Goal: Transaction & Acquisition: Purchase product/service

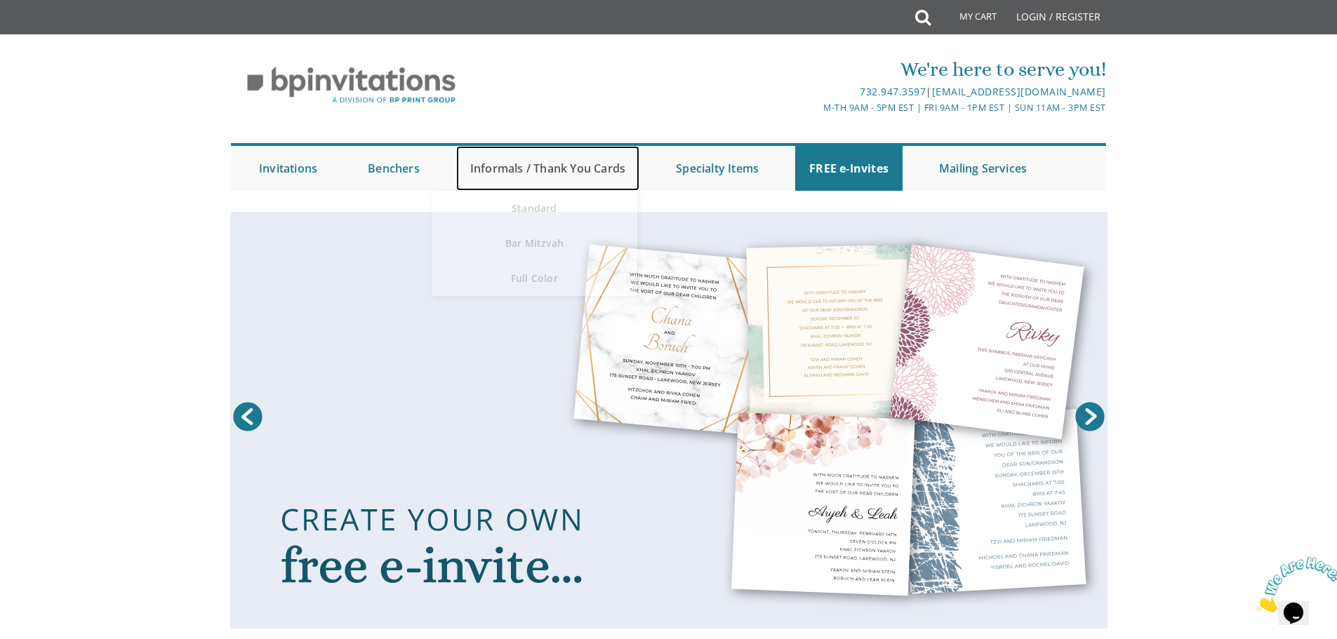
click at [618, 160] on link "Informals / Thank You Cards" at bounding box center [547, 168] width 183 height 45
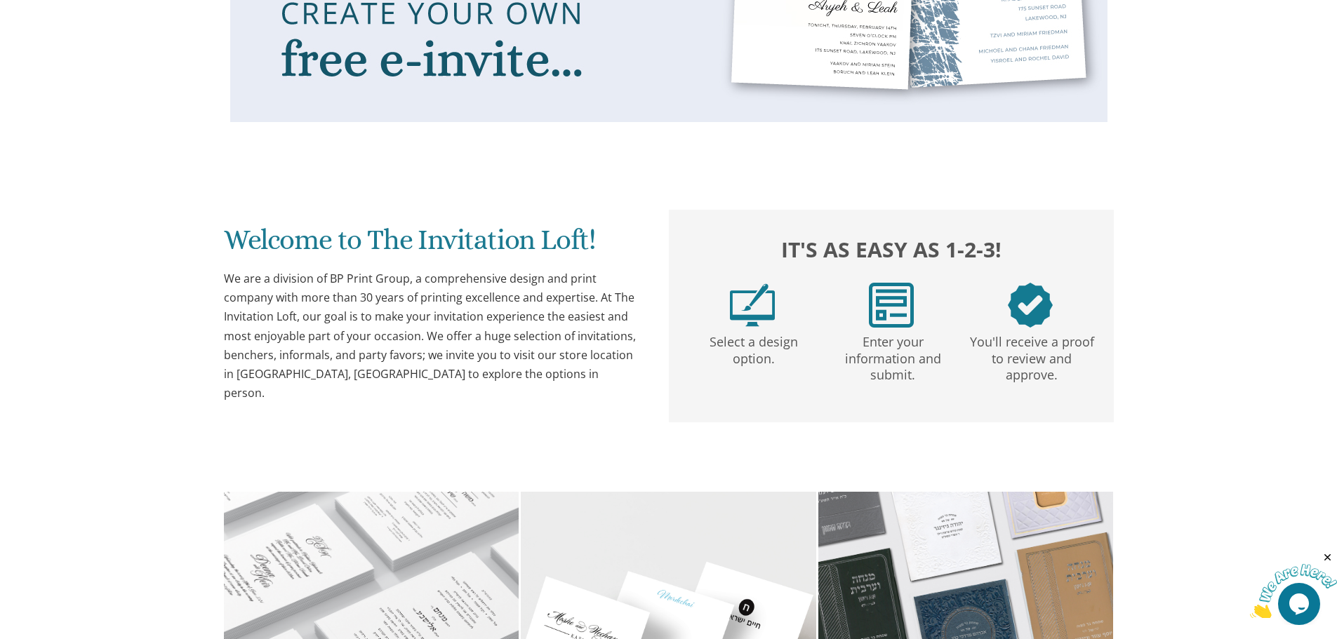
scroll to position [702, 0]
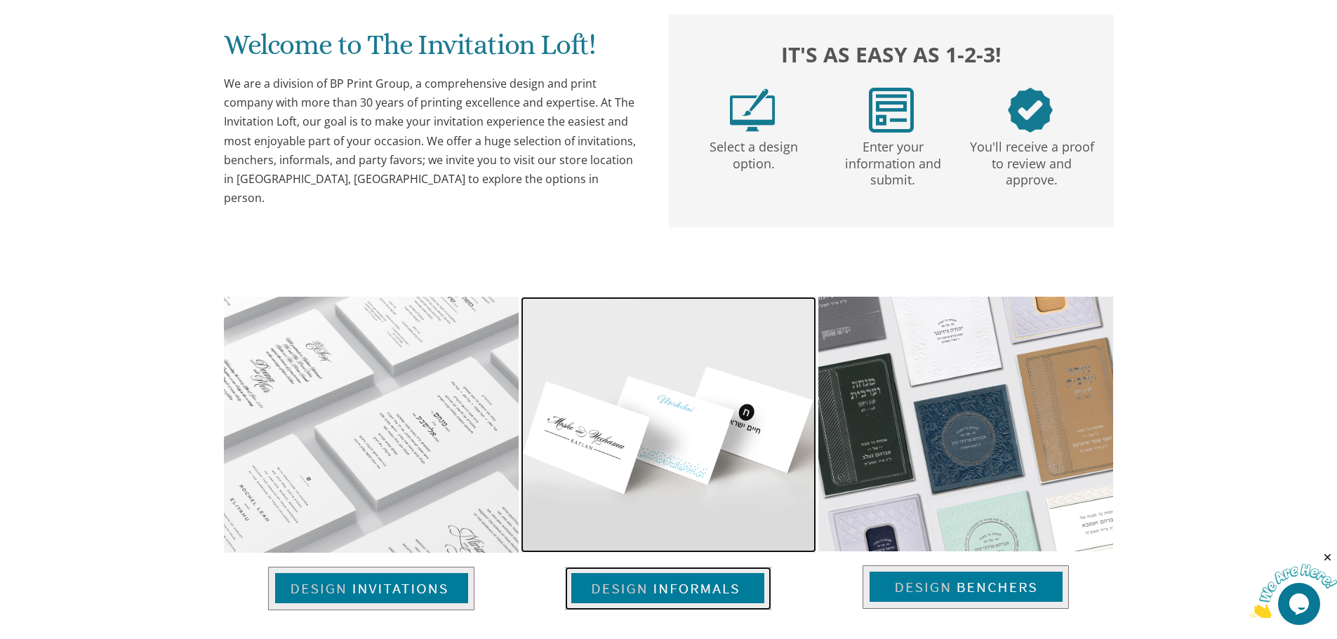
click at [714, 577] on img at bounding box center [668, 589] width 206 height 44
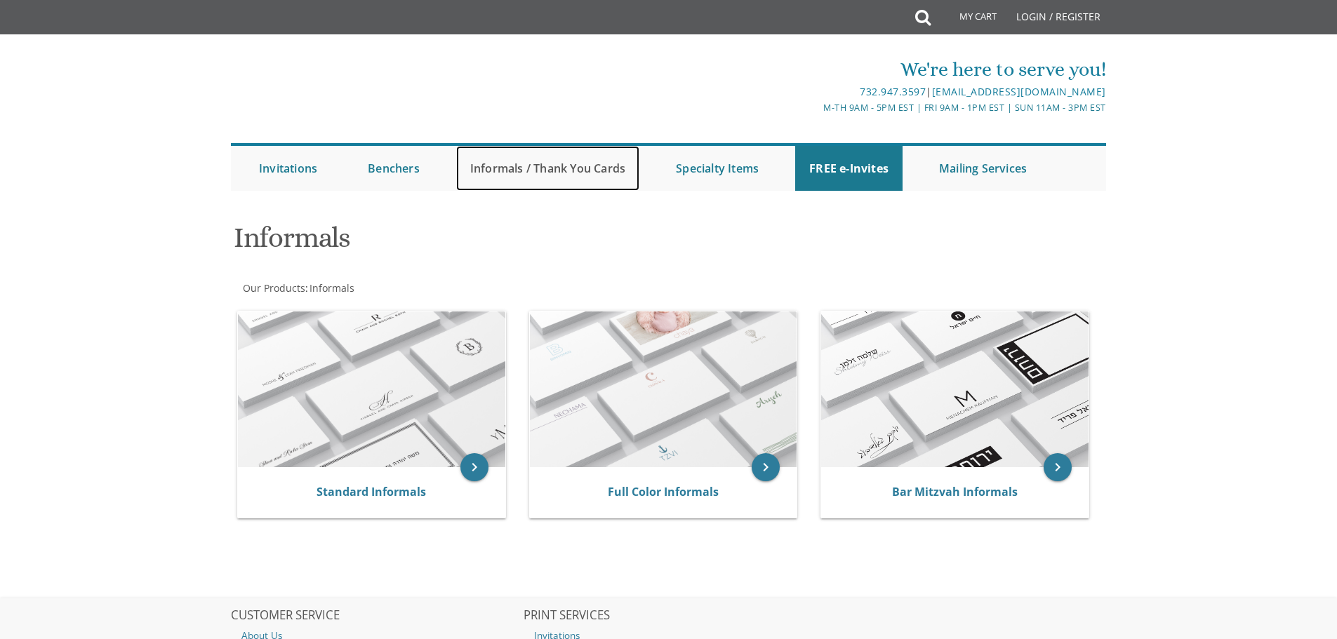
click at [543, 162] on link "Informals / Thank You Cards" at bounding box center [547, 168] width 183 height 45
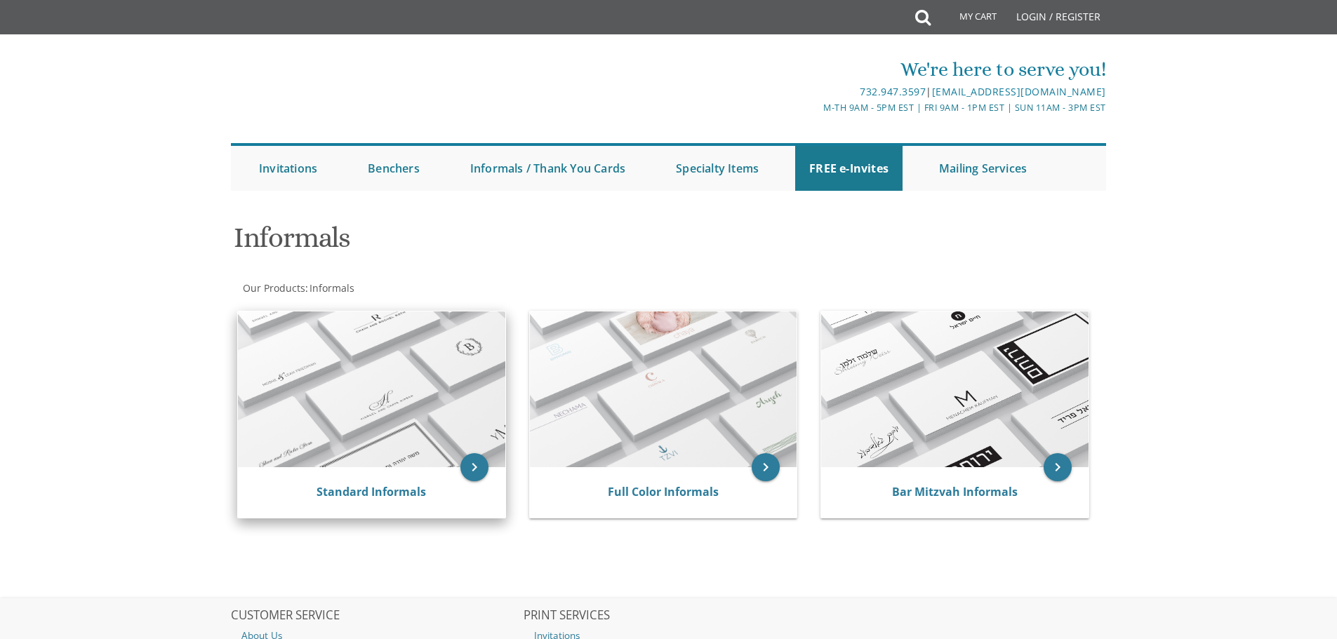
click at [373, 377] on img at bounding box center [371, 390] width 267 height 156
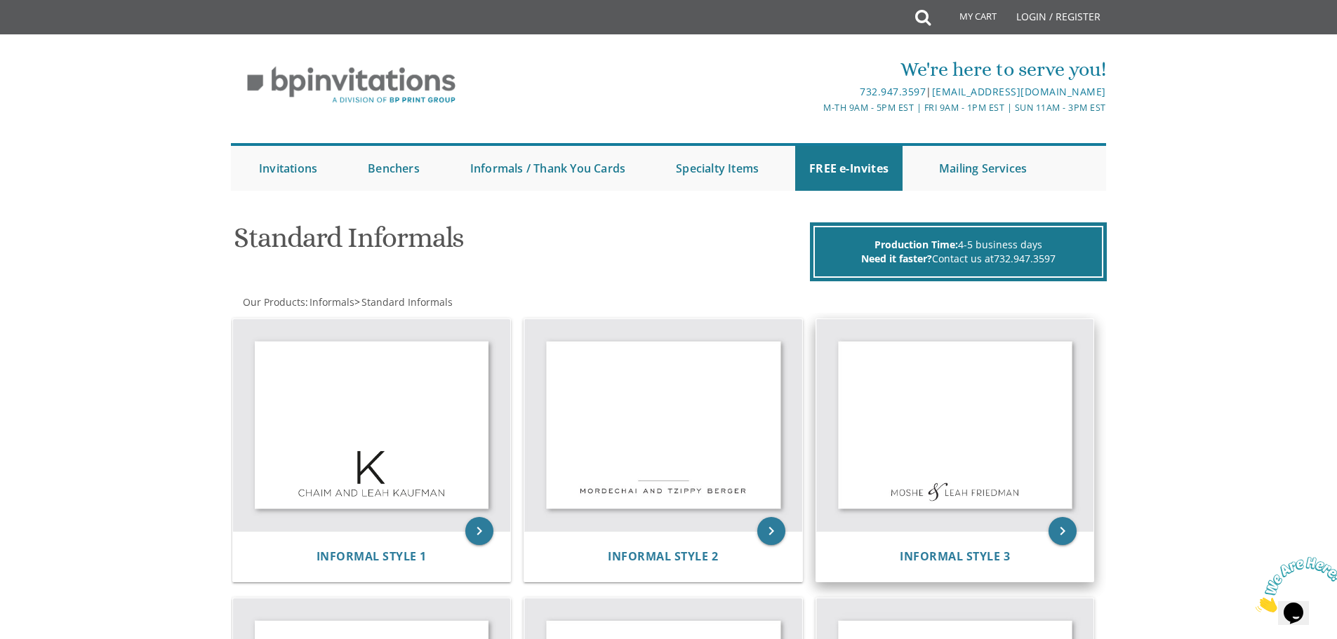
click at [898, 481] on img at bounding box center [955, 425] width 278 height 213
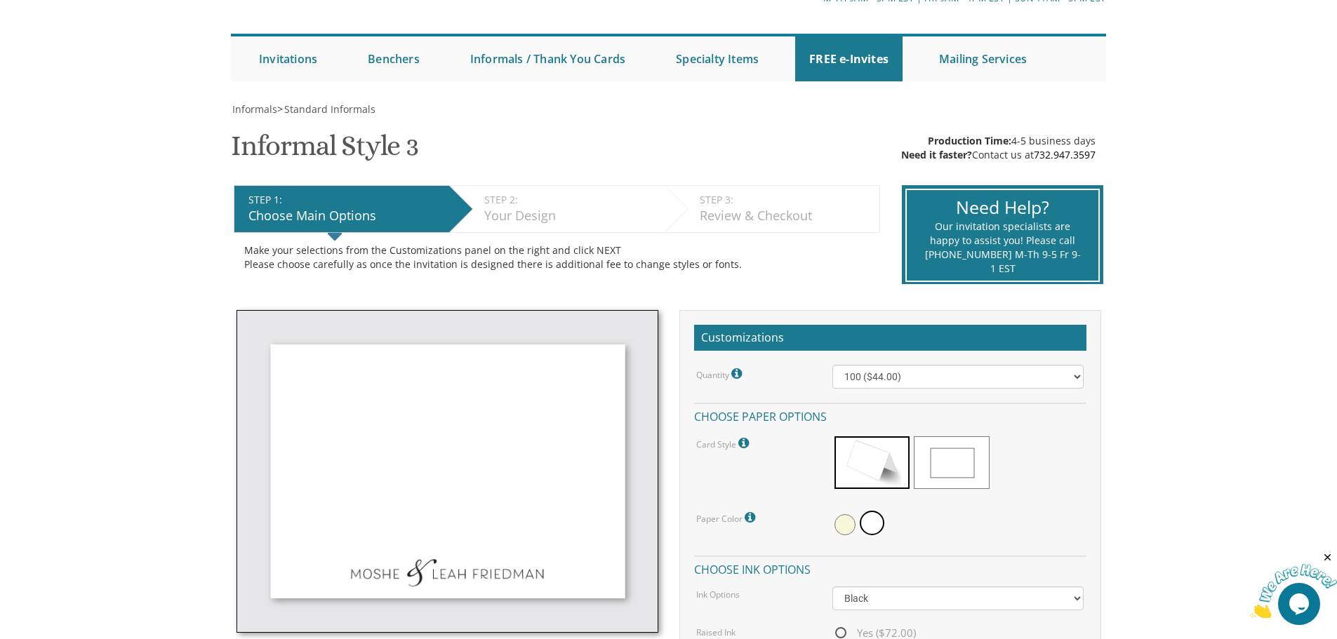
scroll to position [140, 0]
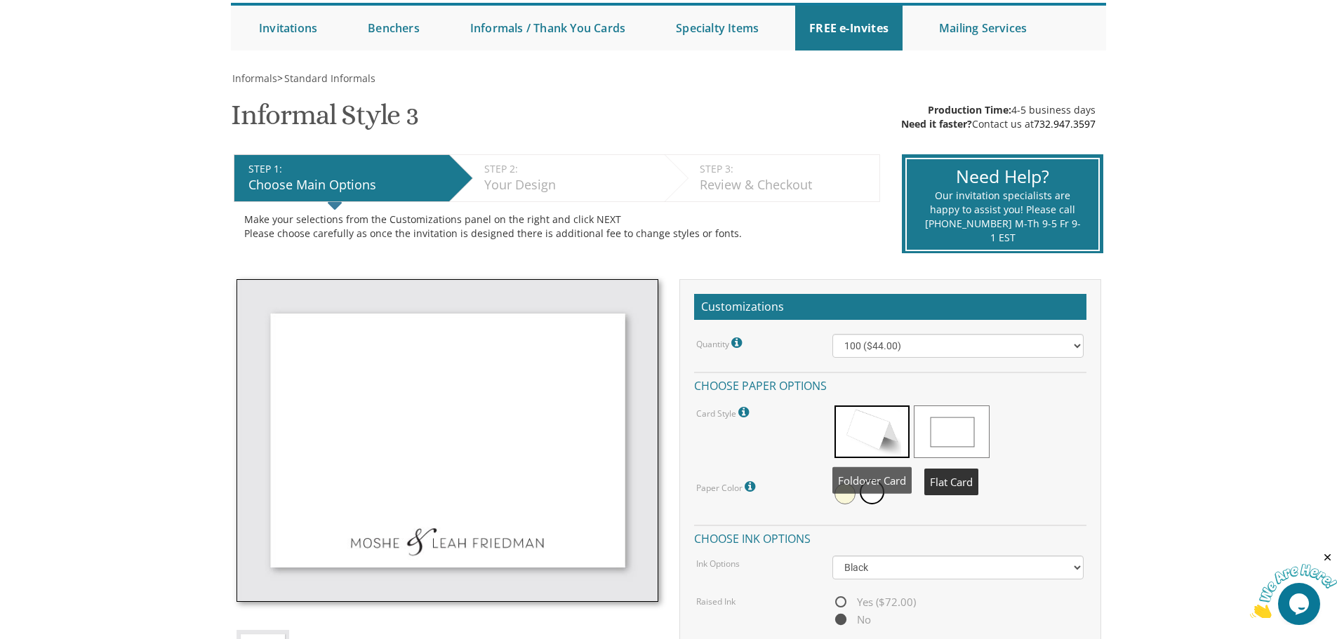
click at [955, 445] on span at bounding box center [951, 432] width 75 height 53
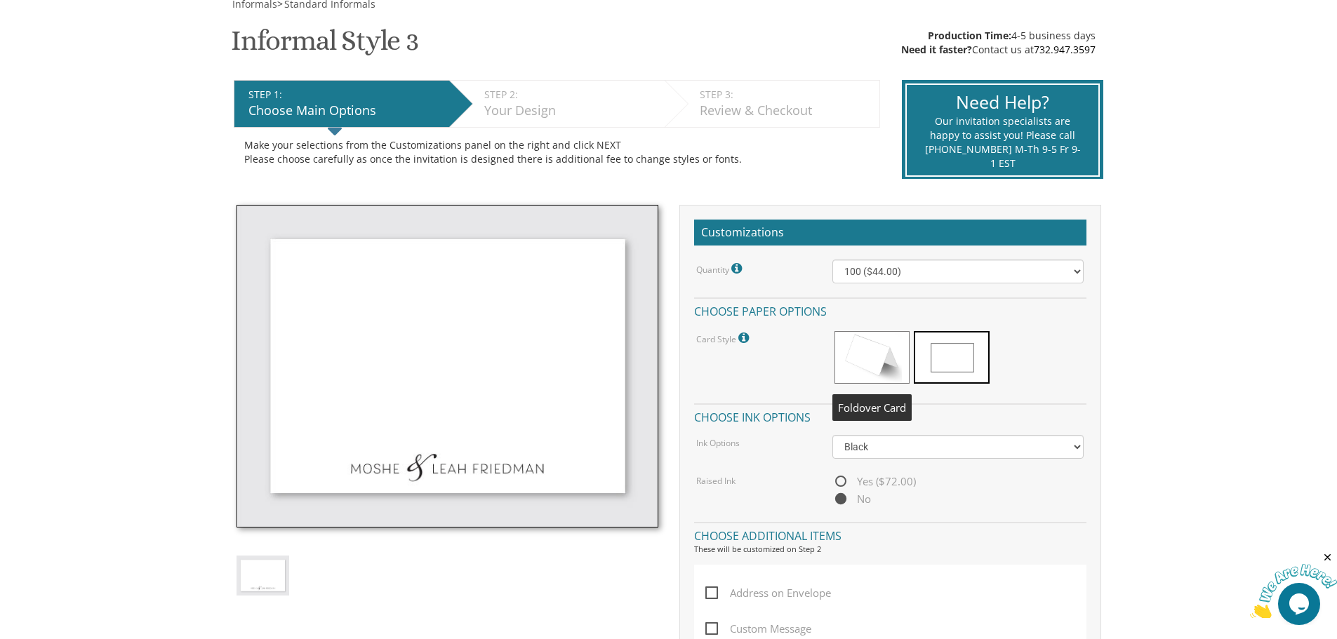
scroll to position [351, 0]
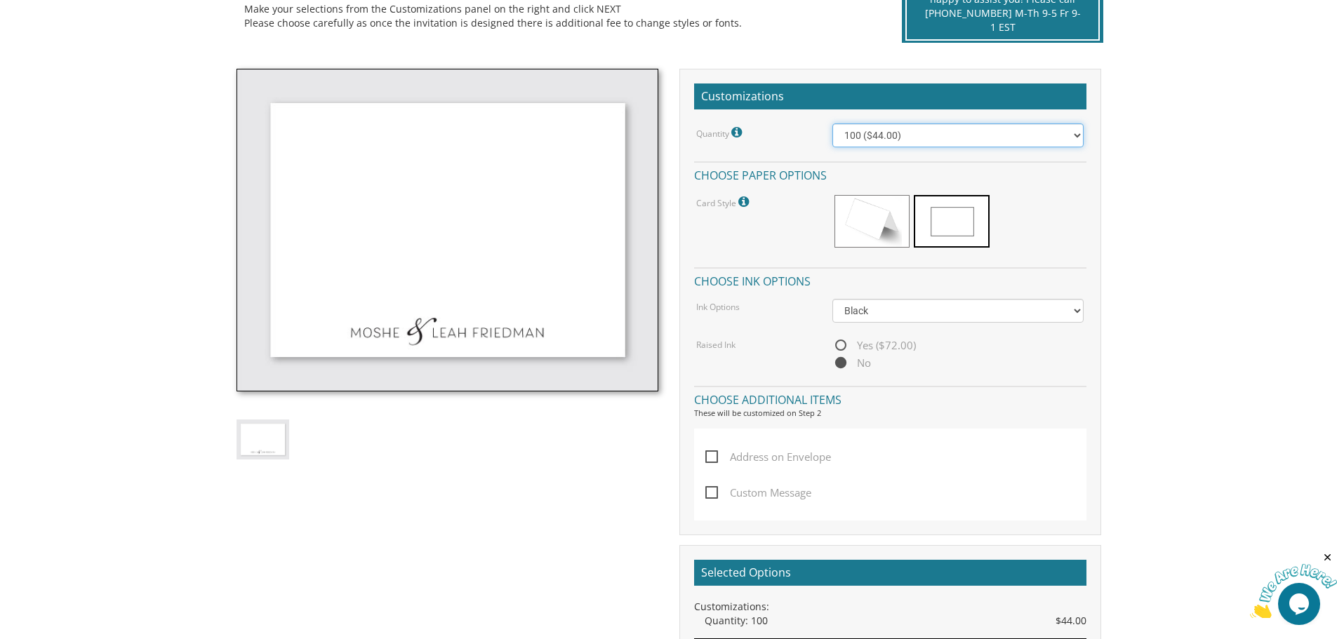
click at [913, 135] on select "100 ($44.00) 200 ($63.00) 300 ($82.00) 400 ($101.00) 500 ($120.00) 600 ($139.00…" at bounding box center [958, 136] width 251 height 24
click at [801, 185] on h4 "Choose paper options" at bounding box center [890, 173] width 392 height 25
click at [870, 138] on select "100 ($44.00) 200 ($63.00) 300 ($82.00) 400 ($101.00) 500 ($120.00) 600 ($139.00…" at bounding box center [958, 136] width 251 height 24
drag, startPoint x: 889, startPoint y: 256, endPoint x: 886, endPoint y: 249, distance: 7.2
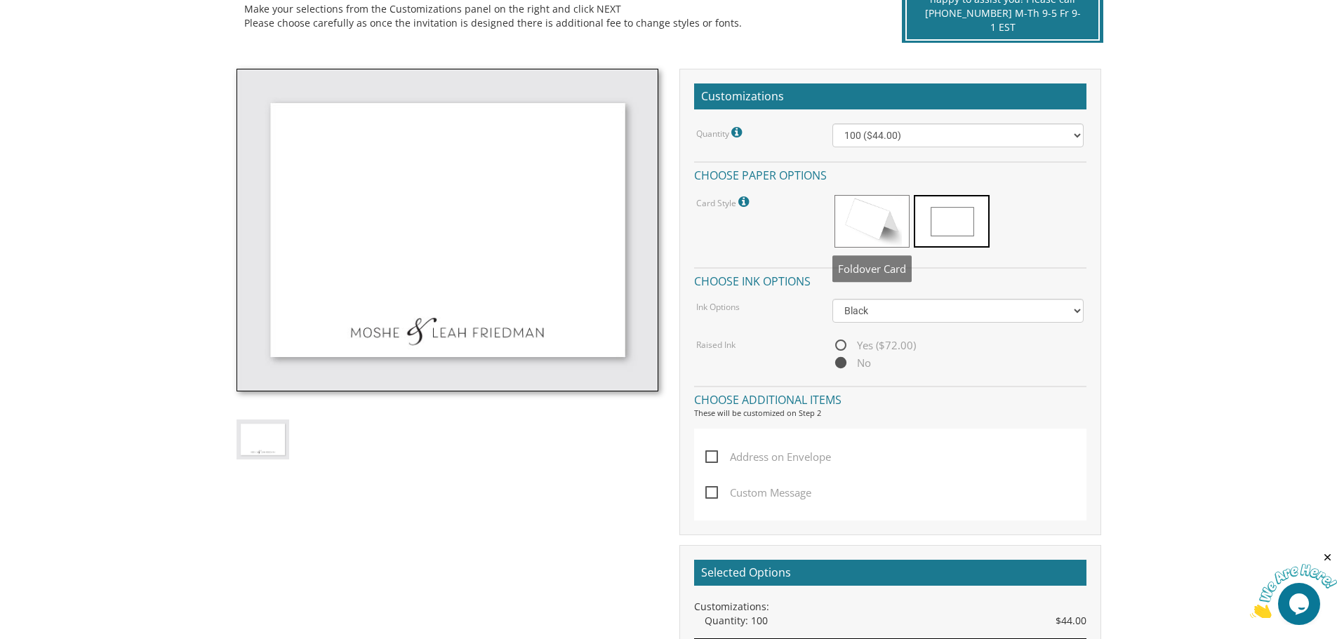
click at [888, 256] on div "Quantity Please note: Quantities may be modified after order completion. For we…" at bounding box center [890, 248] width 392 height 248
click at [884, 237] on span at bounding box center [872, 221] width 75 height 53
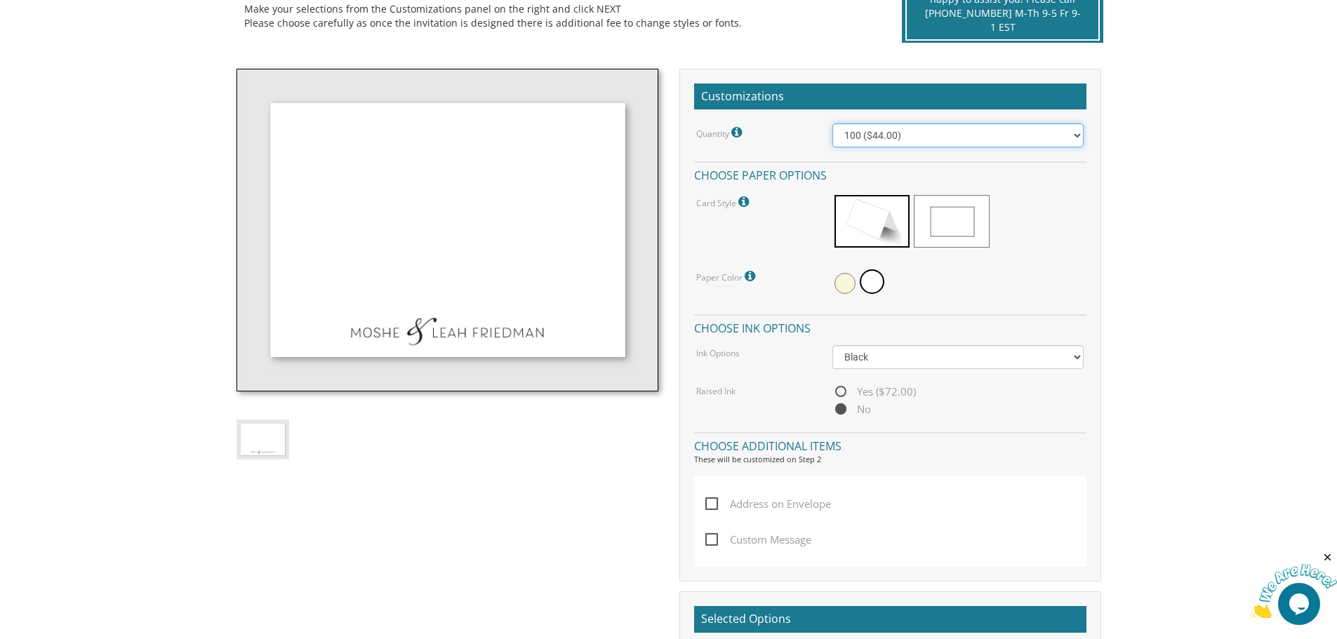
click at [877, 139] on select "100 ($44.00) 200 ($63.00) 300 ($82.00) 400 ($101.00) 500 ($120.00) 600 ($139.00…" at bounding box center [958, 136] width 251 height 24
click at [926, 201] on span at bounding box center [951, 221] width 75 height 53
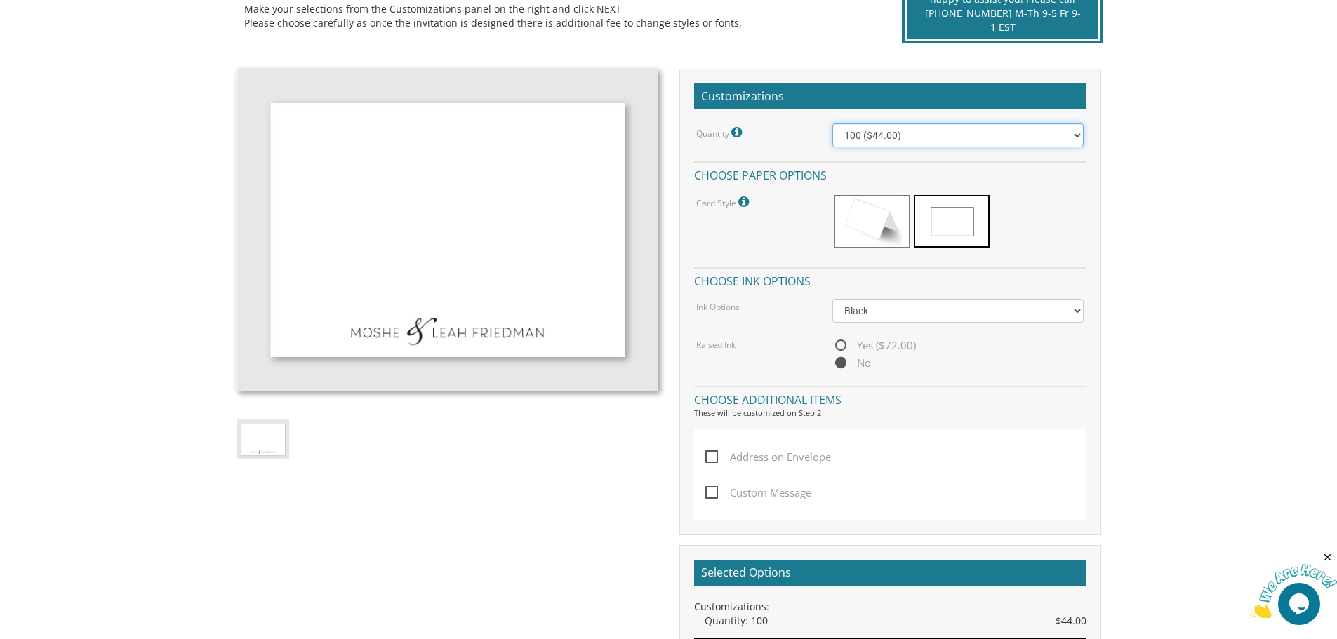
click at [900, 129] on select "100 ($44.00) 200 ($63.00) 300 ($82.00) 400 ($101.00) 500 ($120.00) 600 ($139.00…" at bounding box center [958, 136] width 251 height 24
click at [774, 244] on div "Card Style Standard card size: A1 (4.88x3.5) Please contact us for upgraded pap…" at bounding box center [890, 223] width 409 height 60
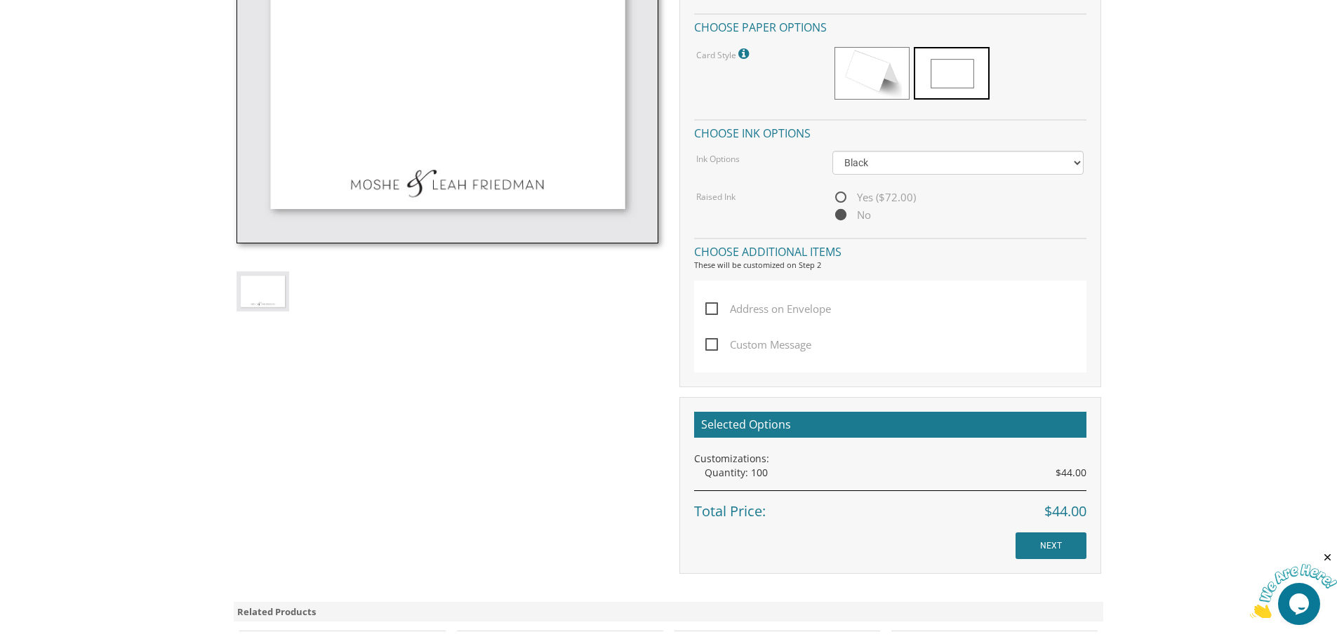
scroll to position [632, 0]
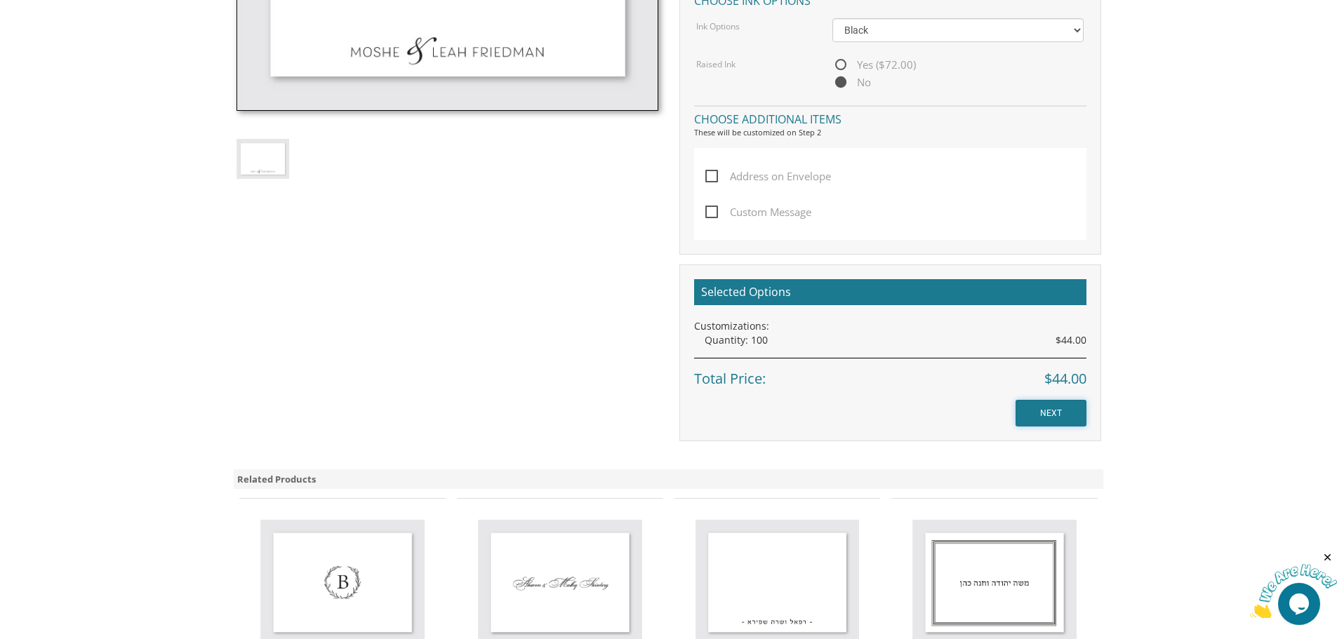
click at [1047, 425] on input "NEXT" at bounding box center [1051, 413] width 71 height 27
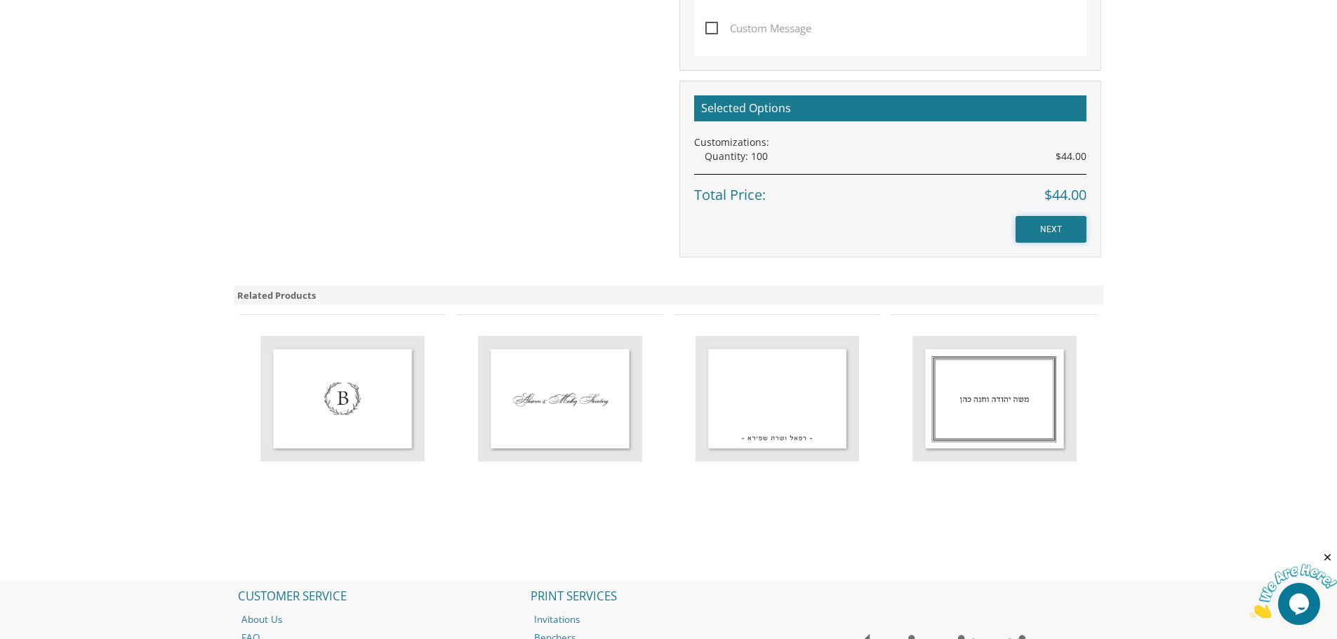
scroll to position [913, 0]
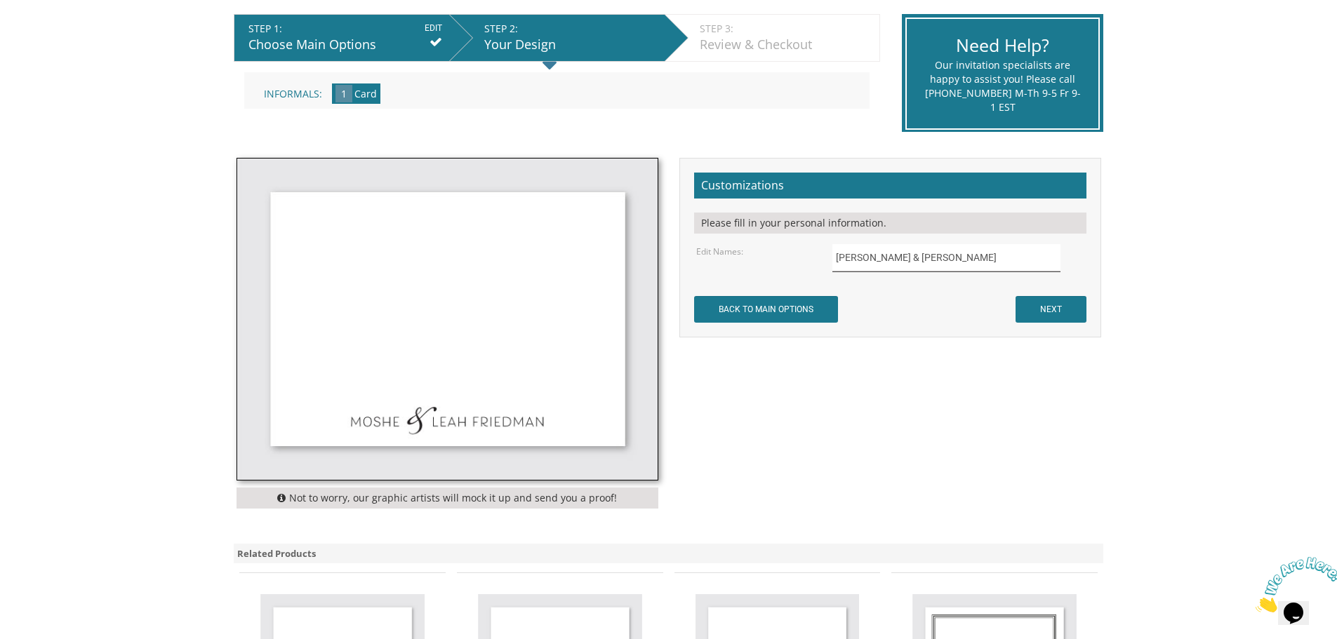
click at [877, 263] on input "[PERSON_NAME] & [PERSON_NAME]" at bounding box center [947, 257] width 228 height 27
drag, startPoint x: 946, startPoint y: 263, endPoint x: 774, endPoint y: 268, distance: 172.1
click at [774, 268] on div "Edit Names: [PERSON_NAME] & [PERSON_NAME]" at bounding box center [890, 257] width 409 height 27
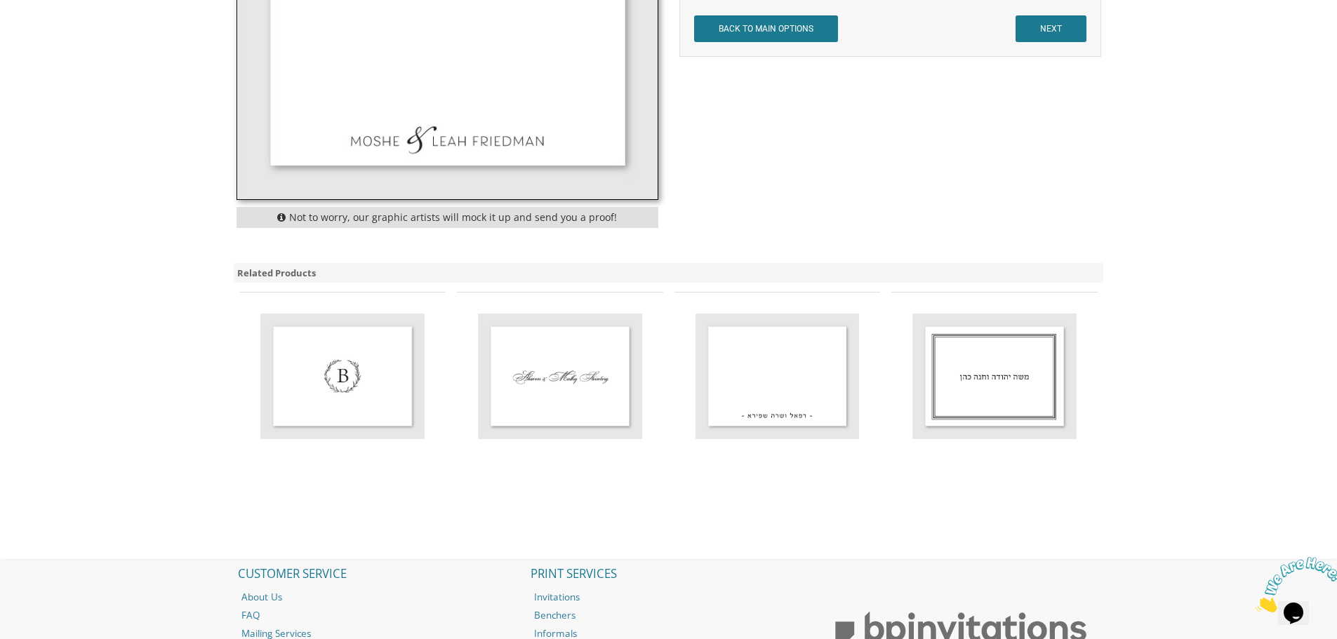
scroll to position [211, 0]
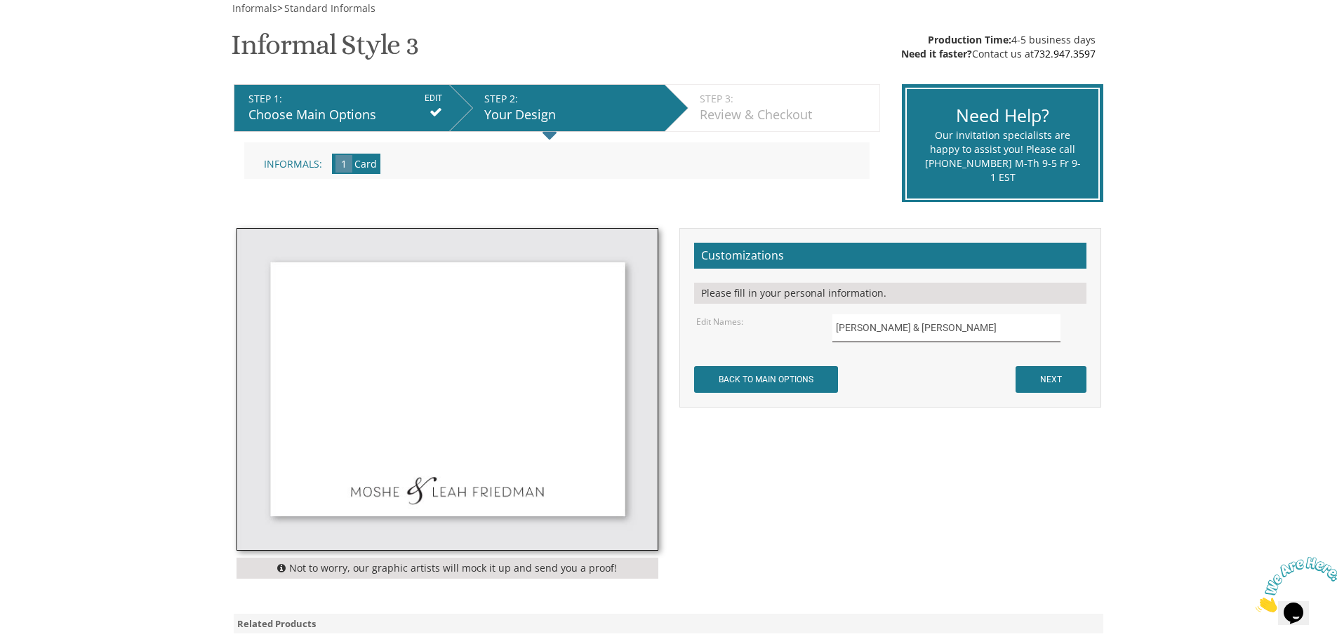
type input "[PERSON_NAME] & [PERSON_NAME]"
click at [1043, 391] on input "NEXT" at bounding box center [1051, 379] width 71 height 27
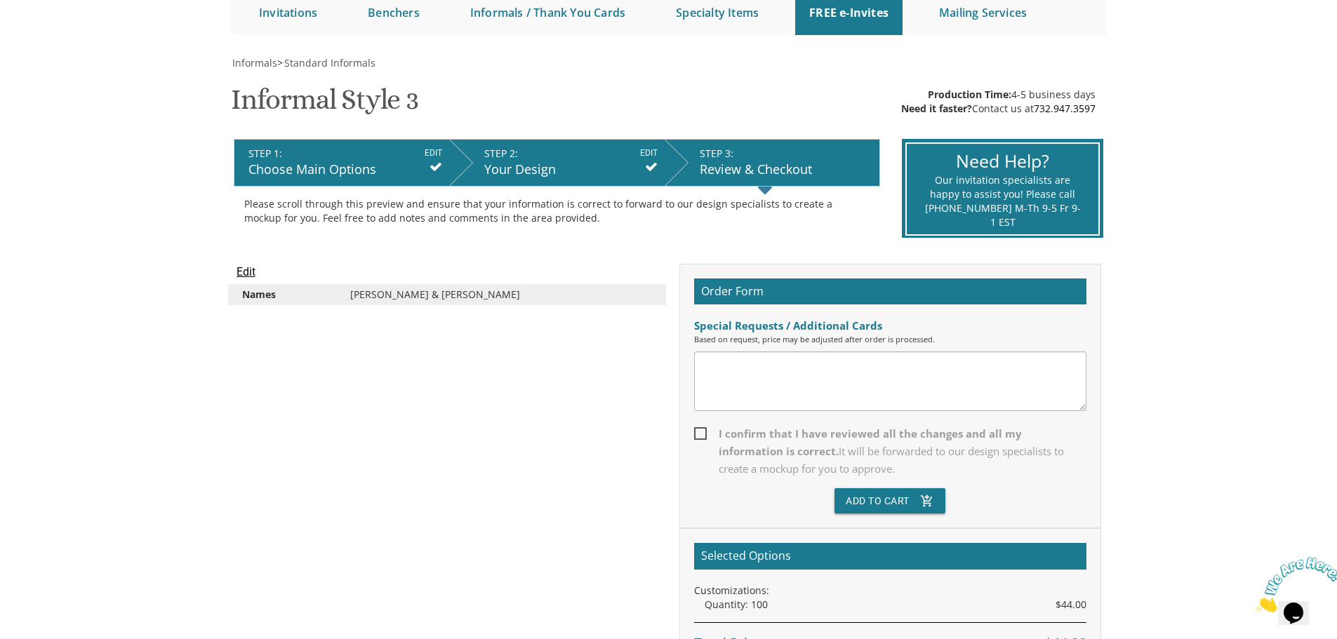
scroll to position [281, 0]
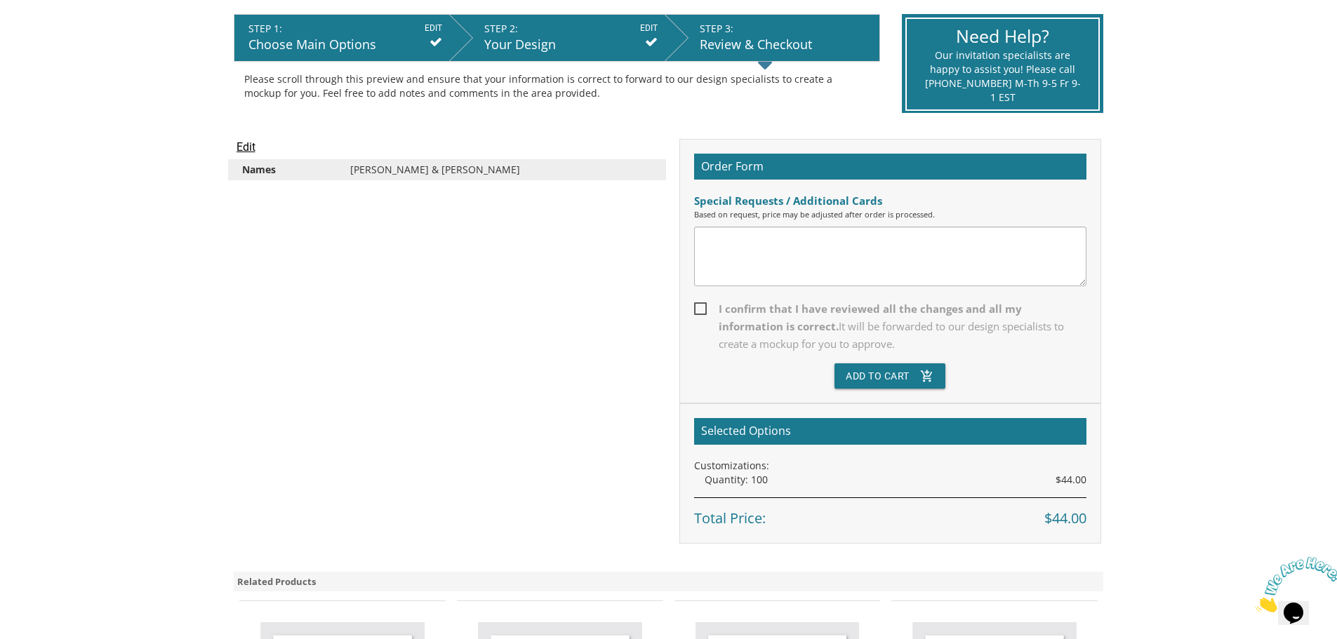
click at [693, 305] on div "Order Form Special Requests / Additional Cards Based on request, price may be a…" at bounding box center [891, 271] width 422 height 265
click at [697, 305] on span "I confirm that I have reviewed all the changes and all my information is correc…" at bounding box center [890, 326] width 392 height 53
click at [697, 305] on input "I confirm that I have reviewed all the changes and all my information is correc…" at bounding box center [698, 307] width 9 height 9
checkbox input "true"
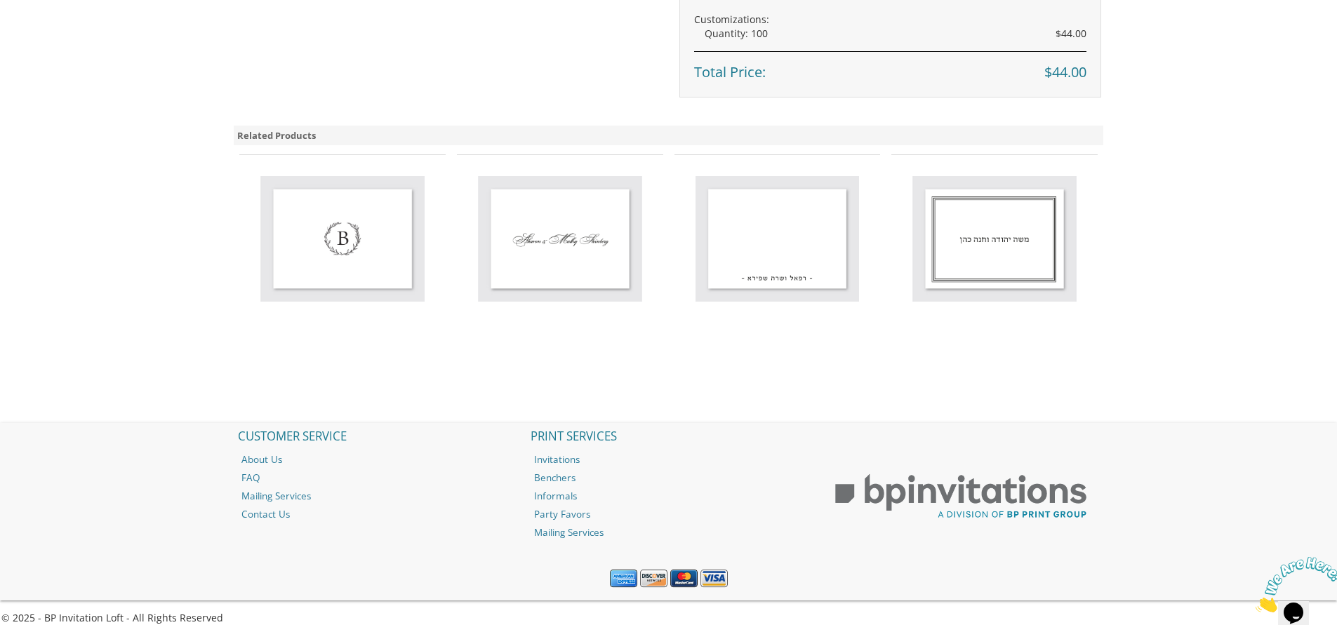
scroll to position [376, 0]
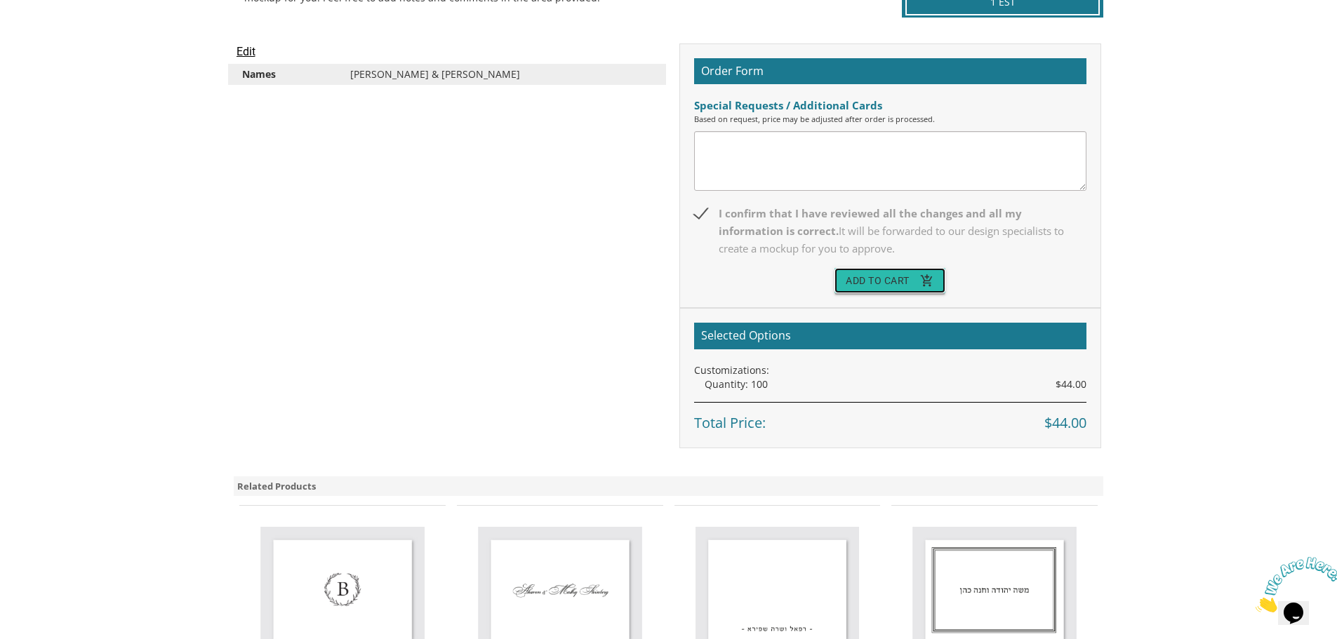
click at [851, 287] on button "Add To Cart add_shopping_cart" at bounding box center [890, 280] width 111 height 25
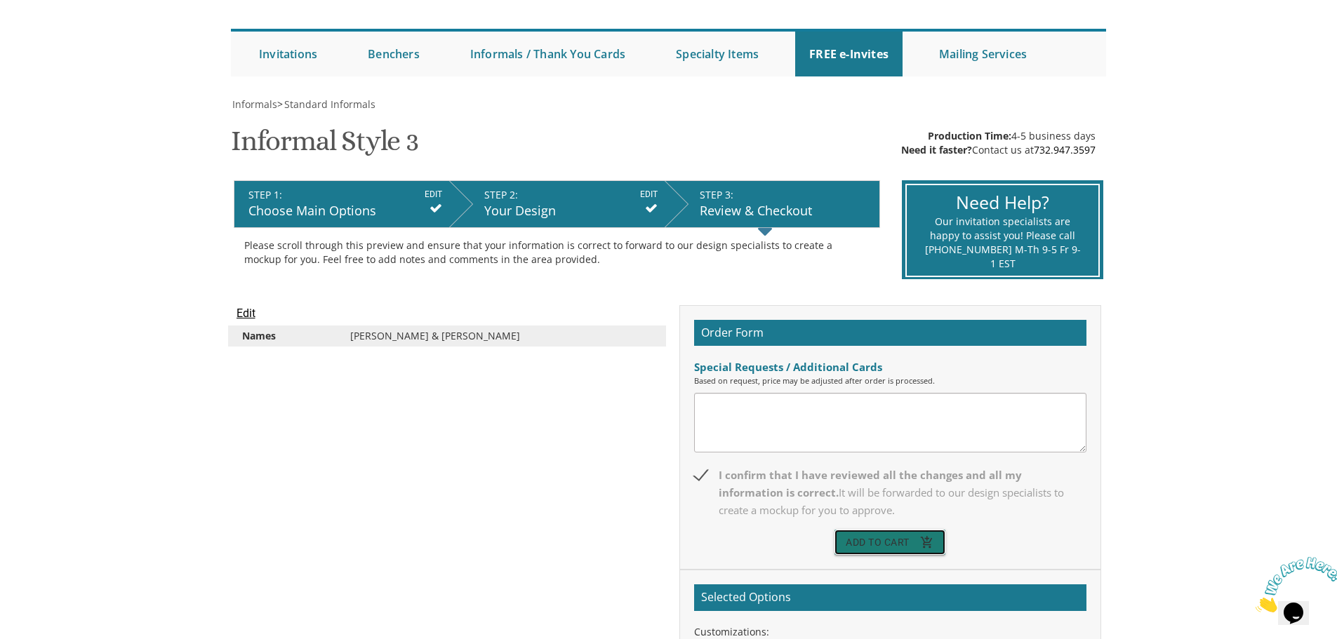
scroll to position [0, 0]
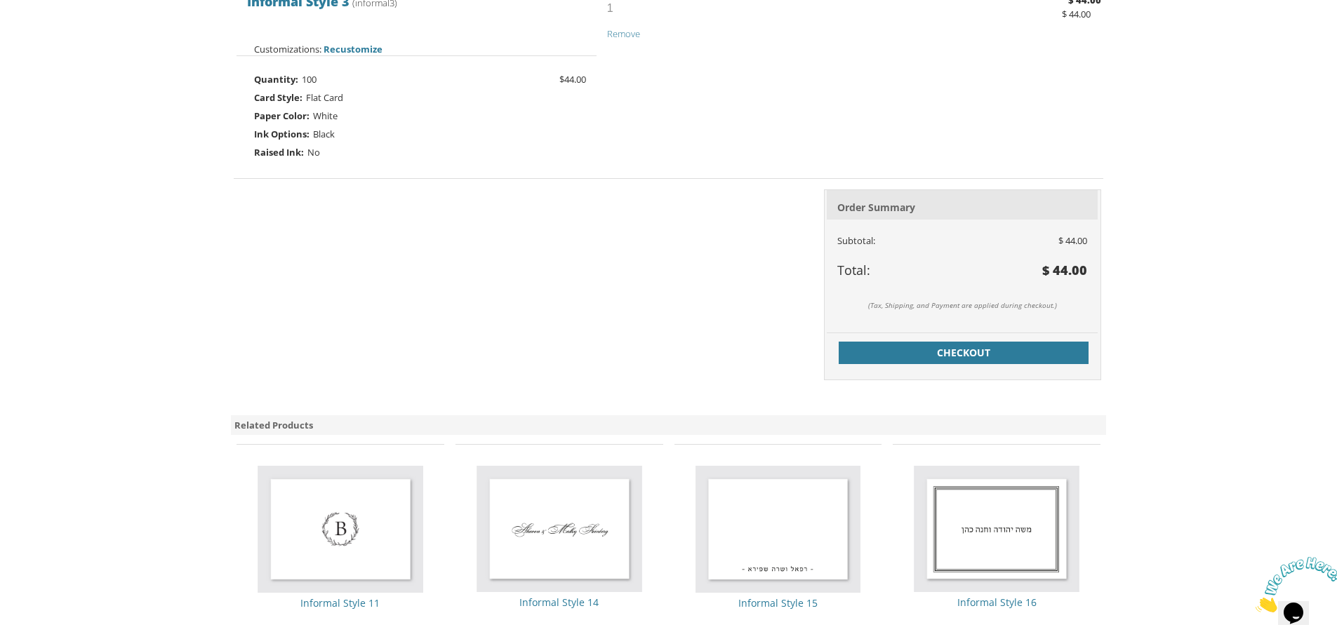
scroll to position [168, 0]
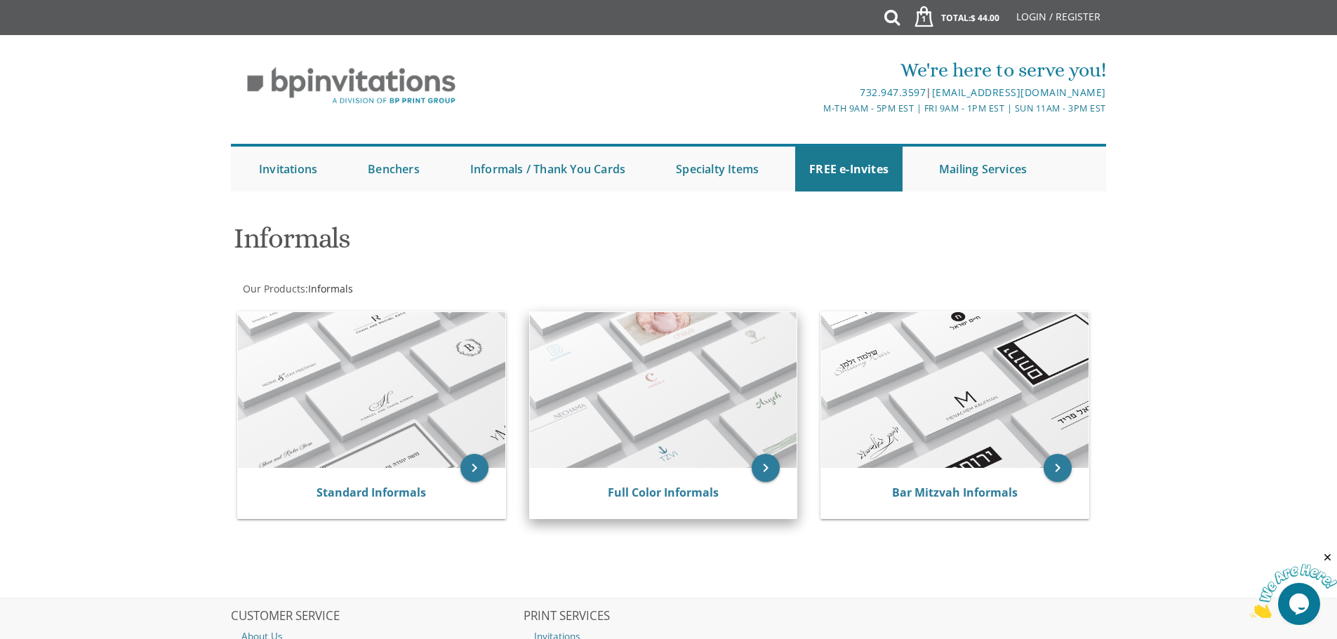
click at [642, 470] on div "Full Color Informals" at bounding box center [663, 493] width 267 height 51
click at [642, 369] on img at bounding box center [663, 390] width 267 height 156
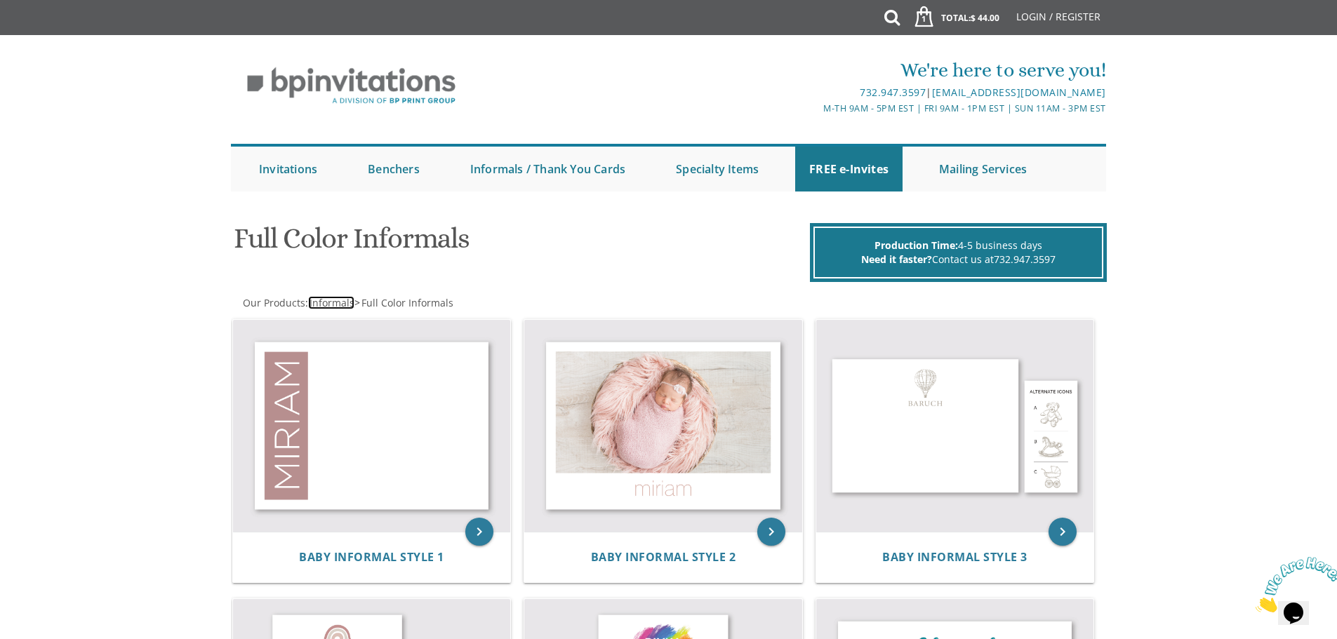
click at [340, 304] on span "Informals" at bounding box center [332, 302] width 45 height 13
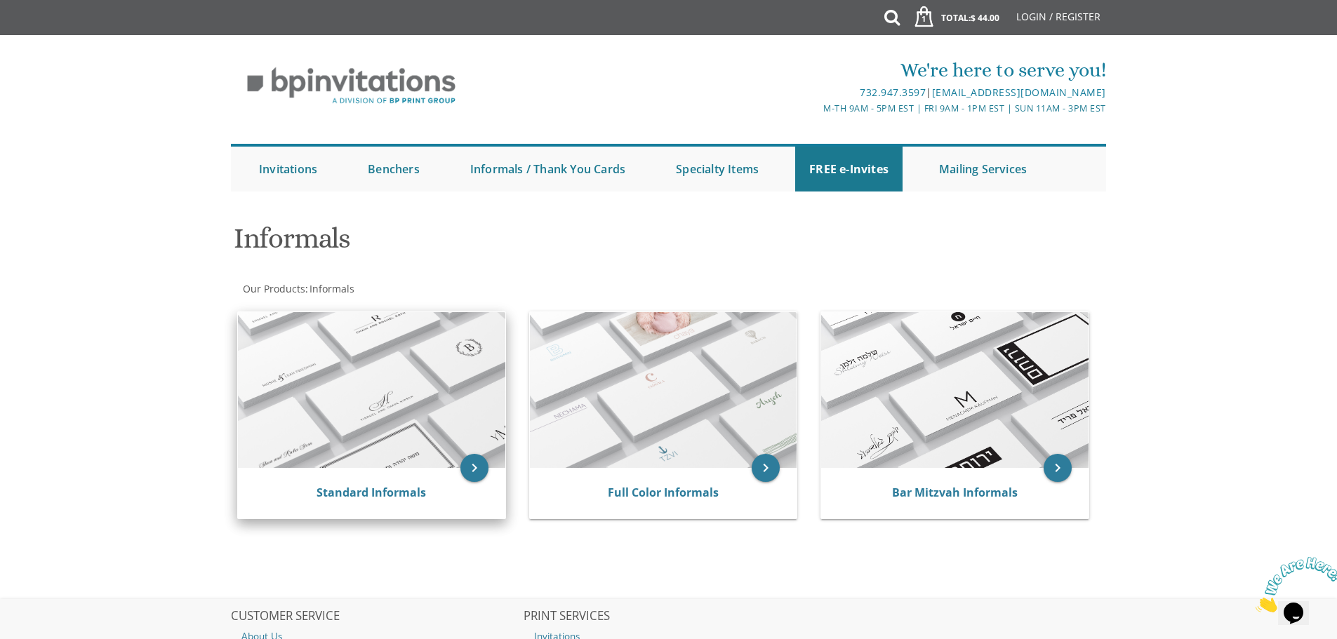
click at [356, 357] on img at bounding box center [371, 390] width 267 height 156
click at [362, 413] on img at bounding box center [371, 390] width 267 height 156
click at [372, 505] on div "Standard Informals" at bounding box center [371, 493] width 267 height 51
click at [371, 493] on link "Standard Informals" at bounding box center [372, 492] width 110 height 15
click at [339, 500] on link "Standard Informals" at bounding box center [372, 492] width 110 height 15
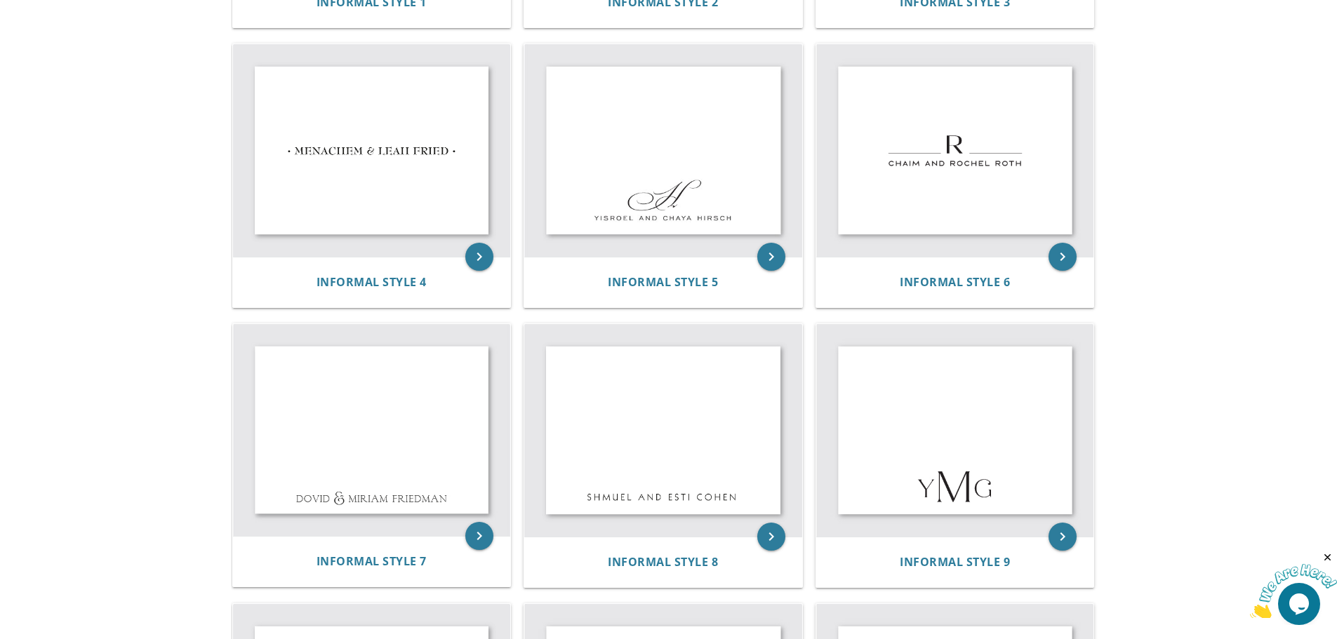
scroll to position [702, 0]
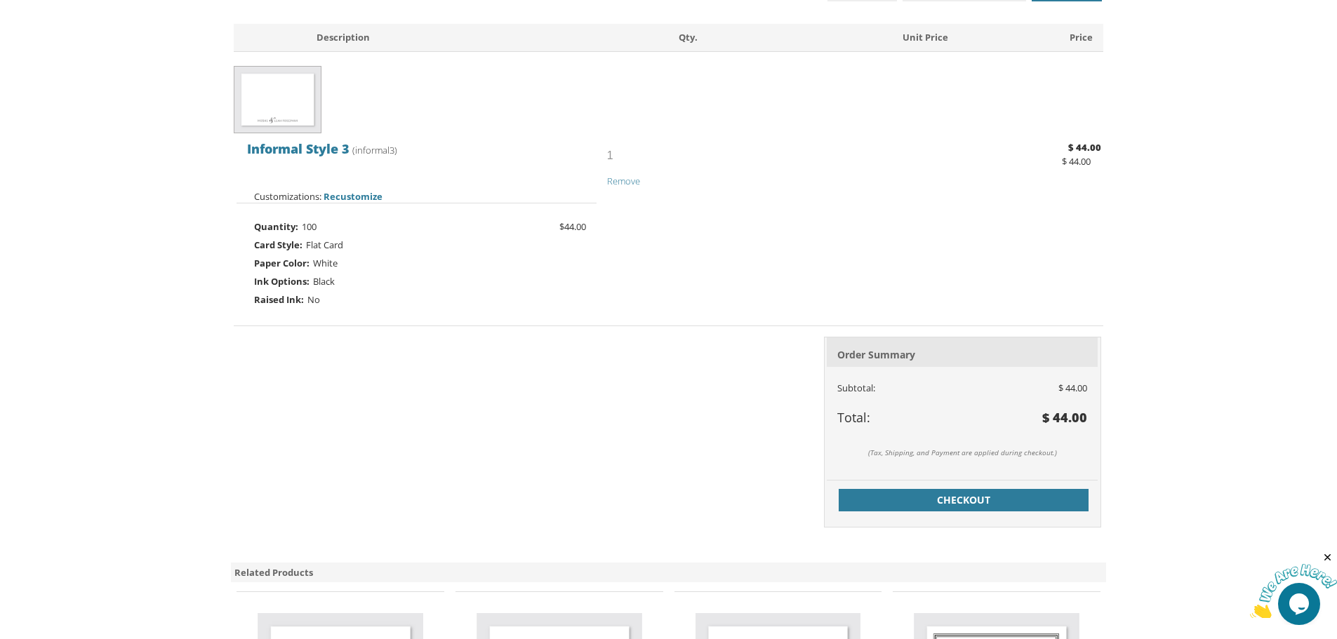
scroll to position [239, 0]
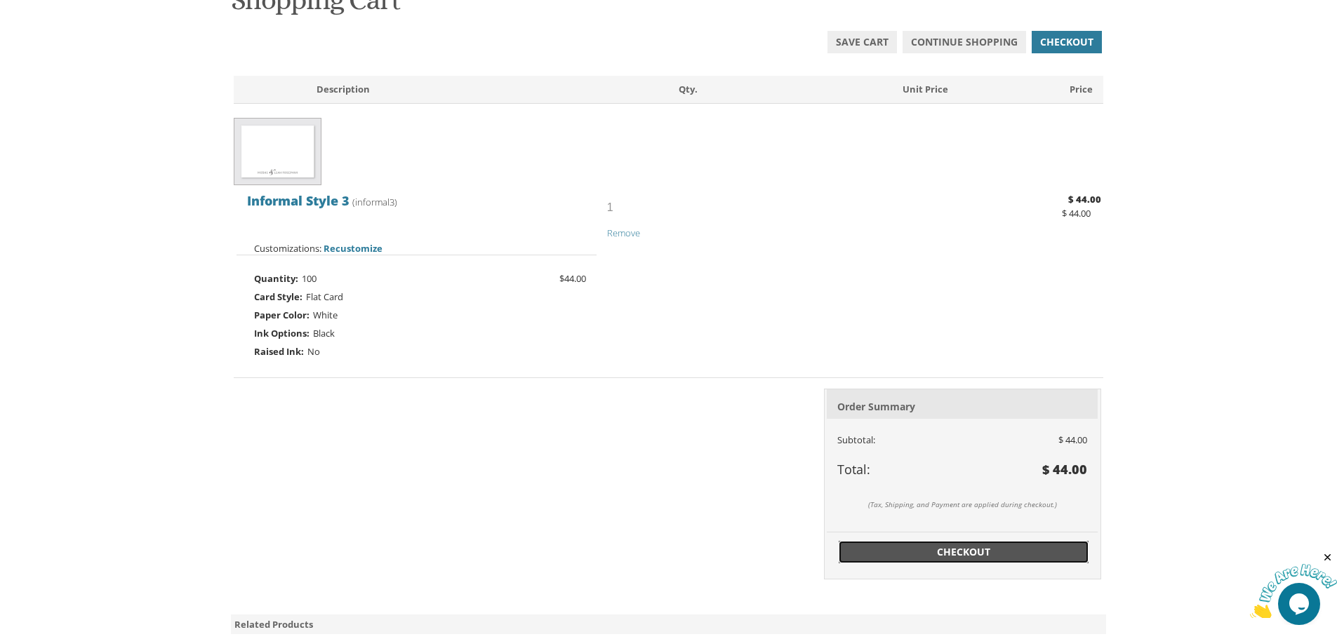
click at [934, 562] on link "Checkout" at bounding box center [964, 552] width 250 height 22
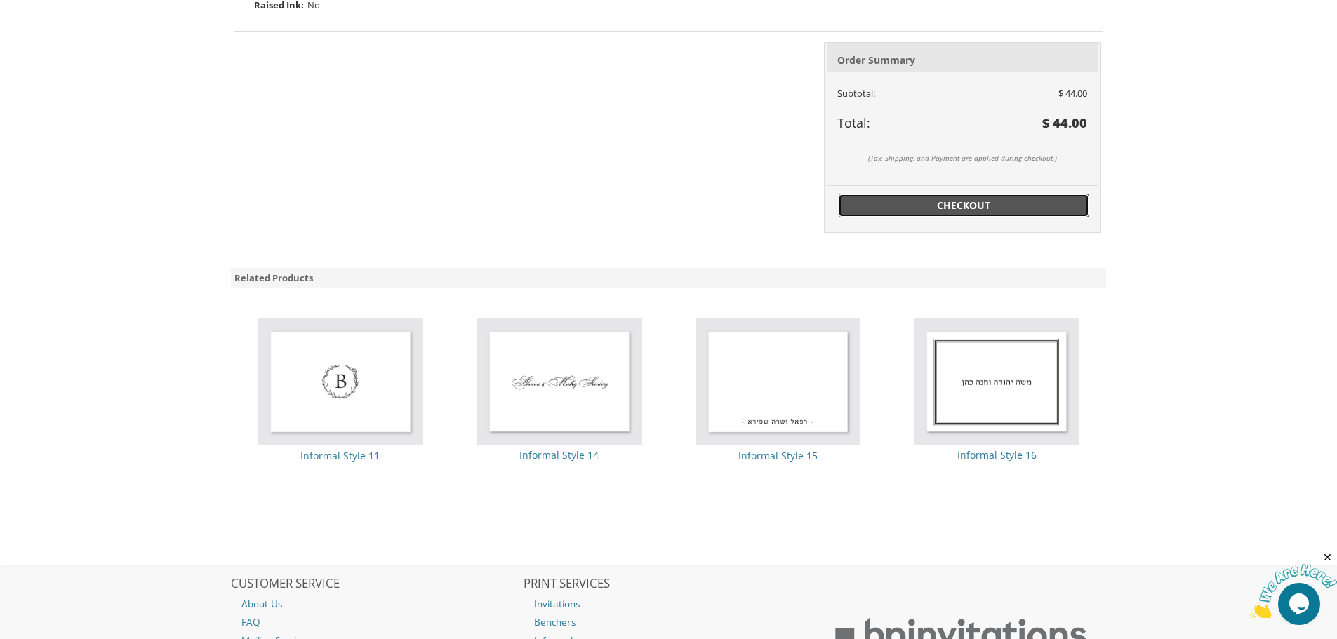
scroll to position [660, 0]
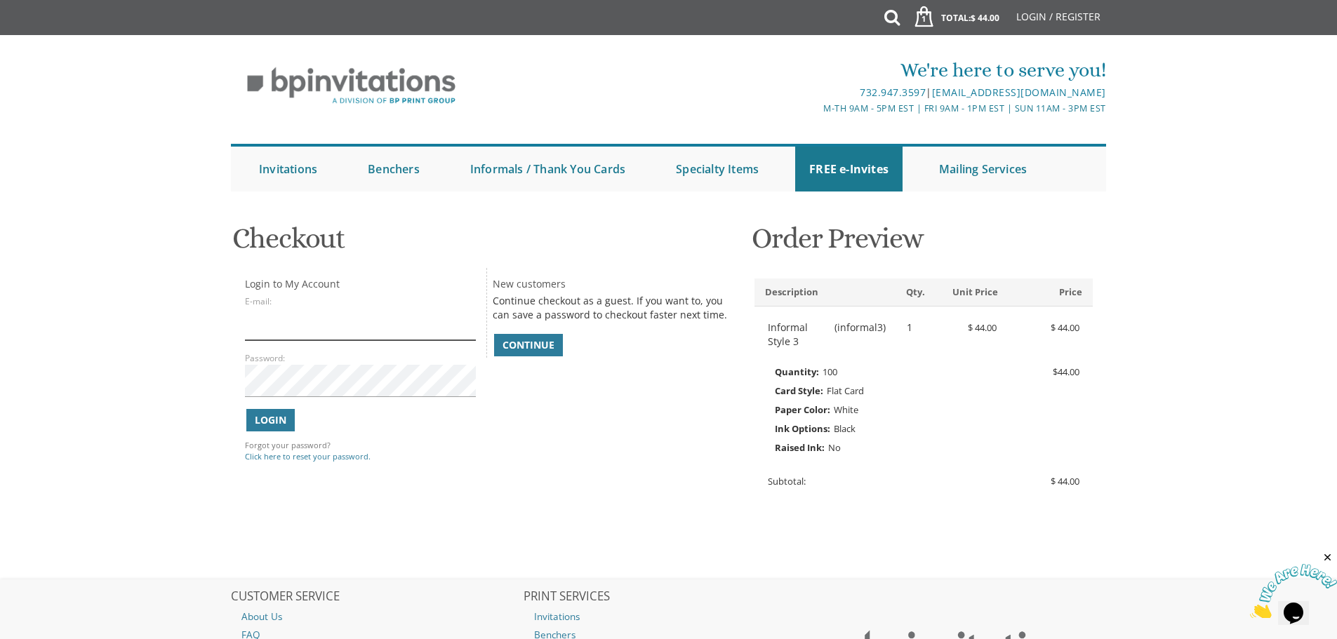
click at [310, 318] on input "E-mail:" at bounding box center [360, 324] width 230 height 32
click at [495, 343] on link "Continue" at bounding box center [528, 345] width 69 height 22
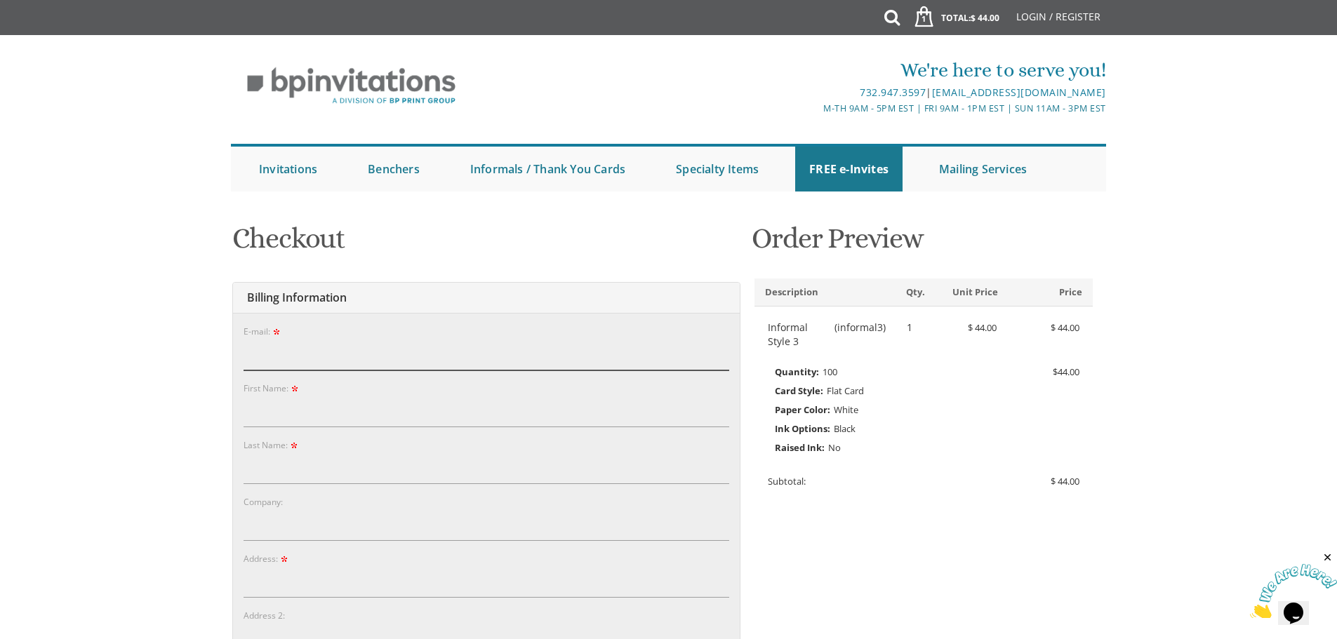
click at [495, 343] on input "E-mail:" at bounding box center [487, 354] width 486 height 32
type input "hudiszel@gmail.com"
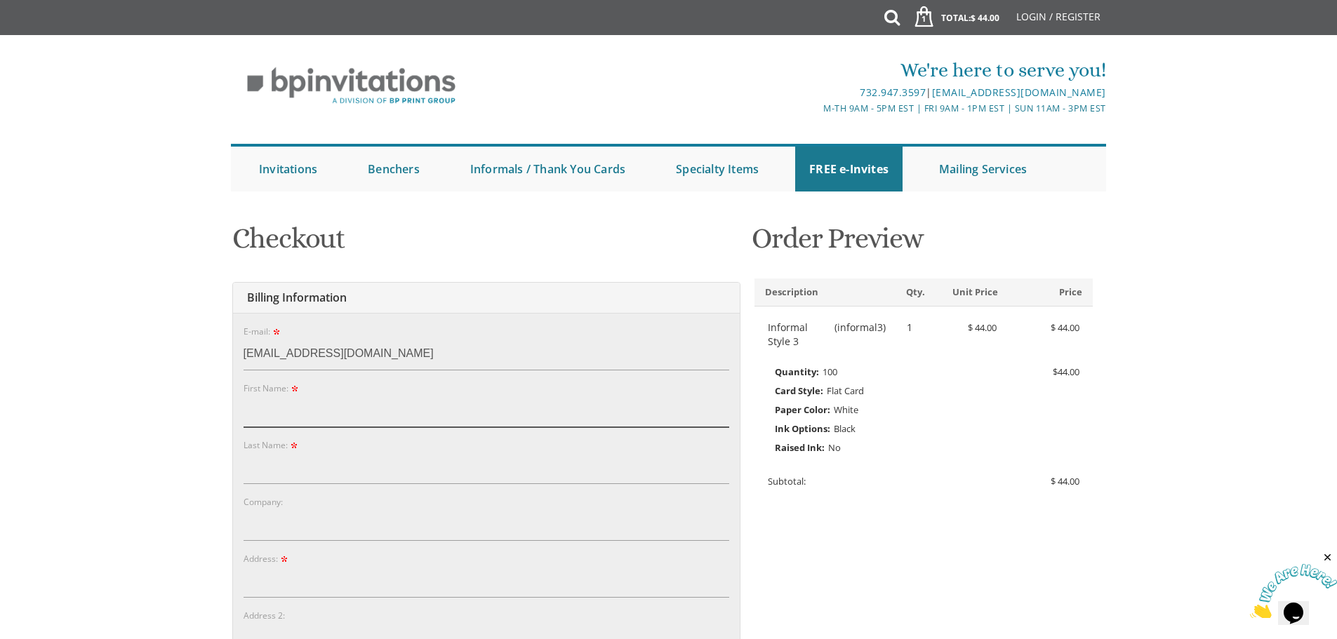
type input "Asher"
type input "Zelinger"
type input "522 Stirling Avenue"
type input "Lakewood"
type input "08701"
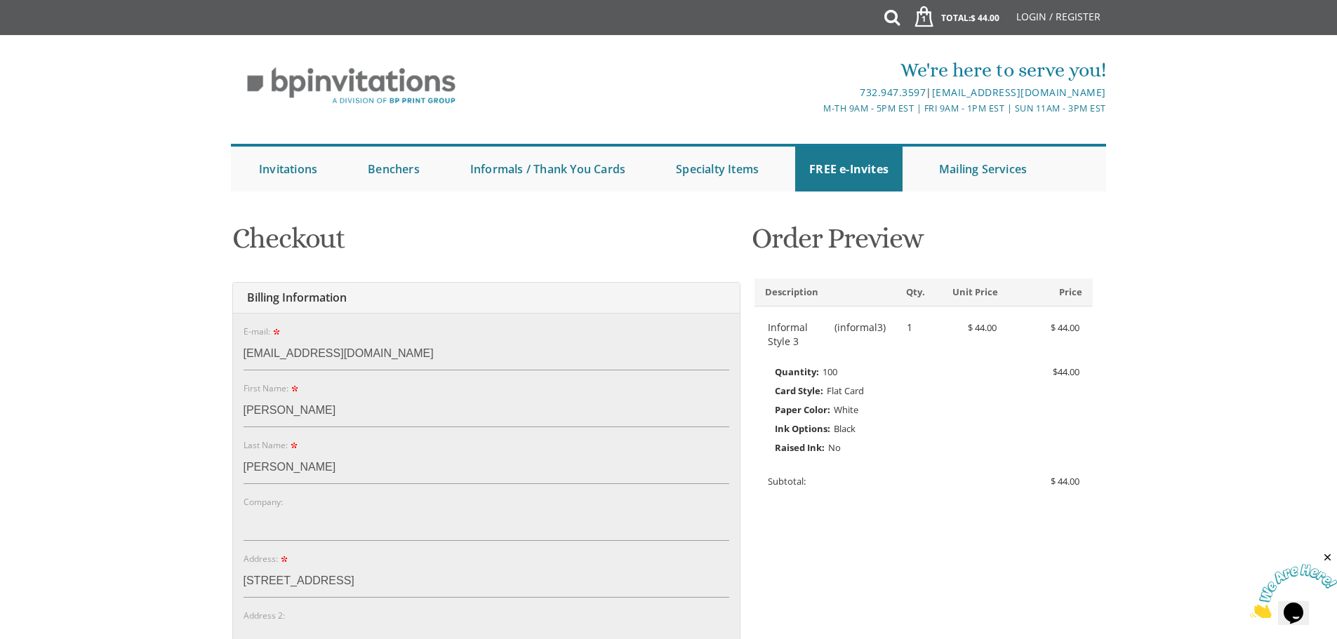
select select "NJ"
type input "8482454014"
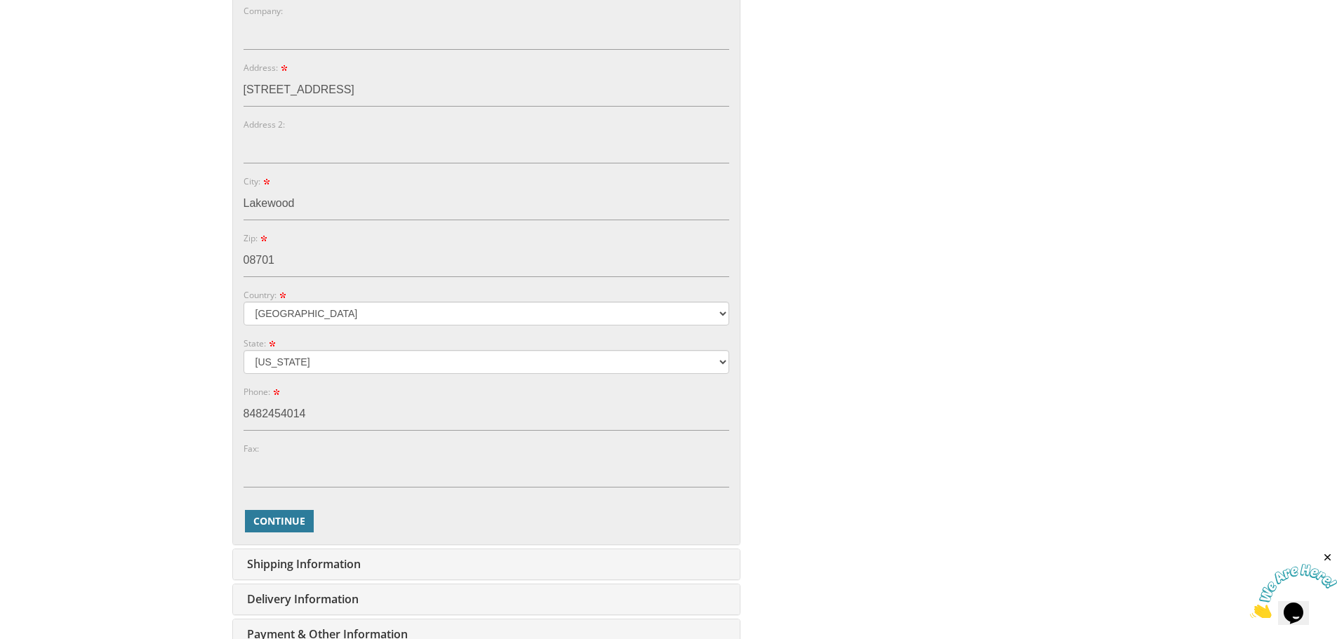
scroll to position [702, 0]
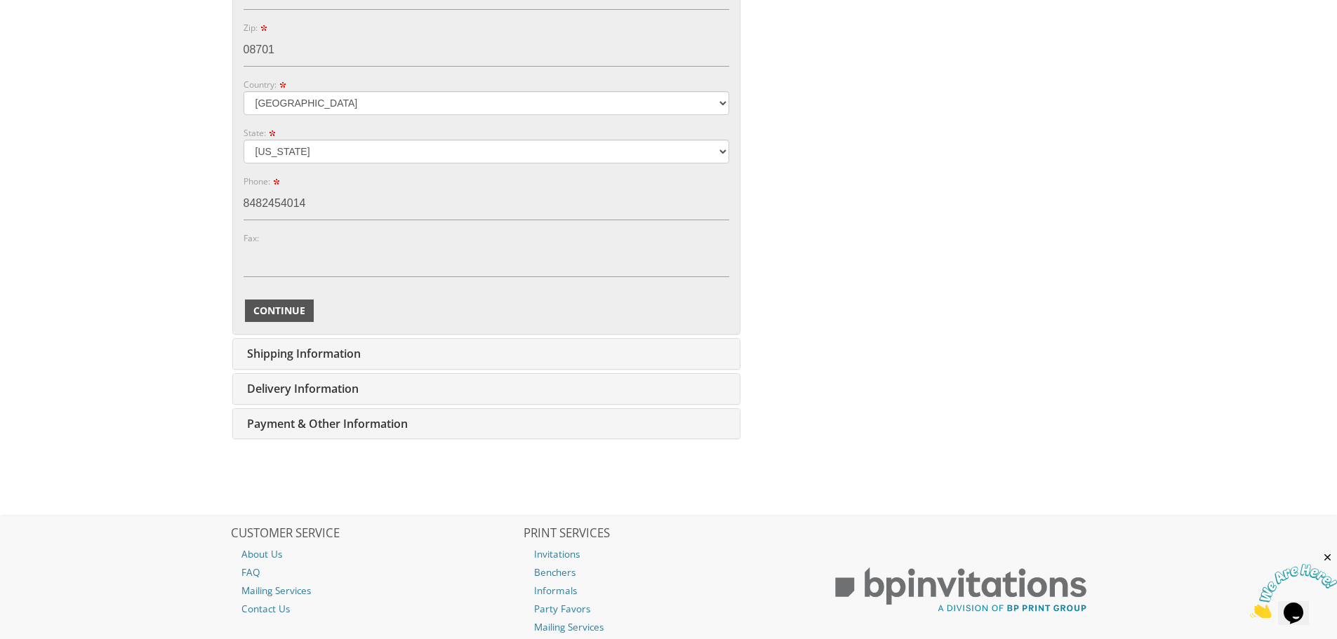
click at [279, 312] on span "Continue" at bounding box center [279, 311] width 52 height 14
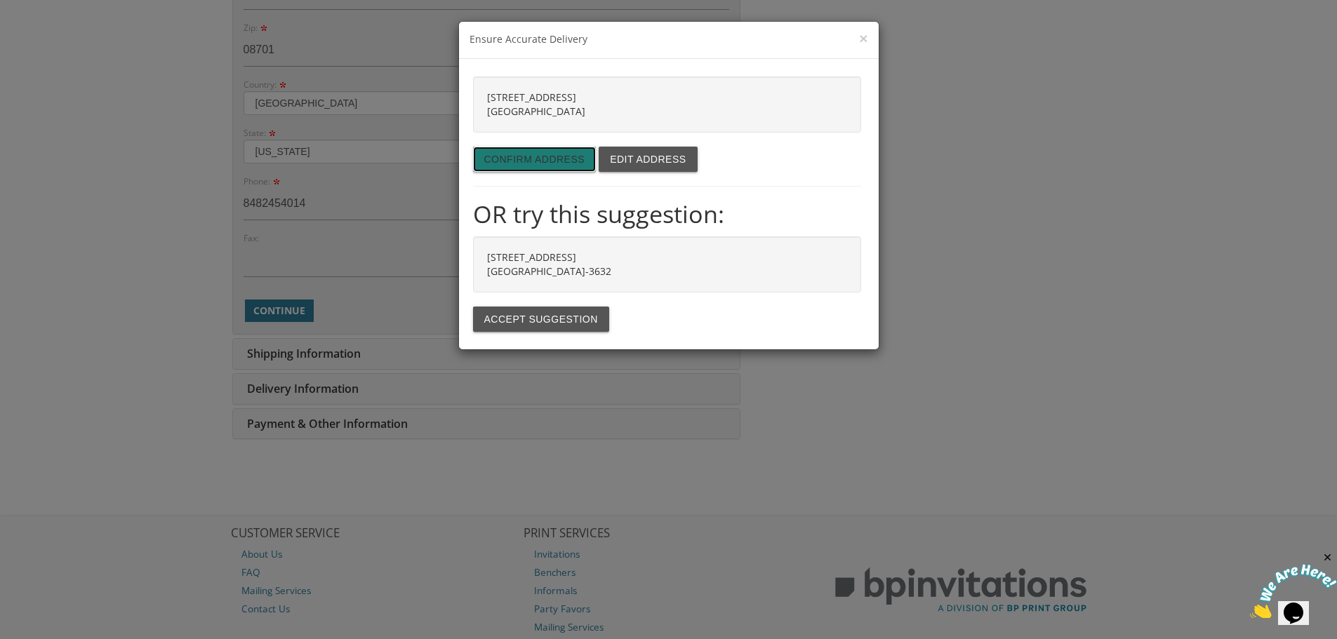
drag, startPoint x: 501, startPoint y: 162, endPoint x: 536, endPoint y: 253, distance: 98.0
click at [536, 253] on div "522 Stirling Avenue Lakewood NJ 08701 Confirm address Edit address OR try this …" at bounding box center [667, 205] width 388 height 256
click at [518, 322] on button "Accept suggestion" at bounding box center [541, 319] width 136 height 25
type input "522 STIRLING AVE"
type input "LAKEWOOD"
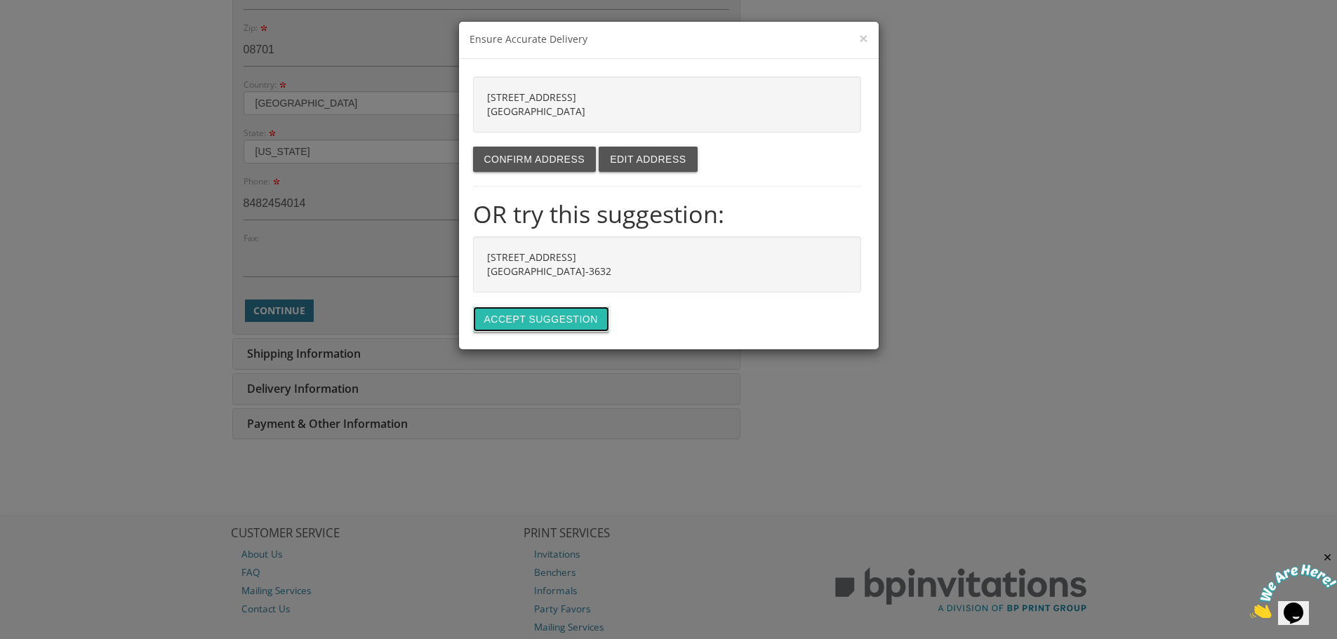
type input "08701-3632"
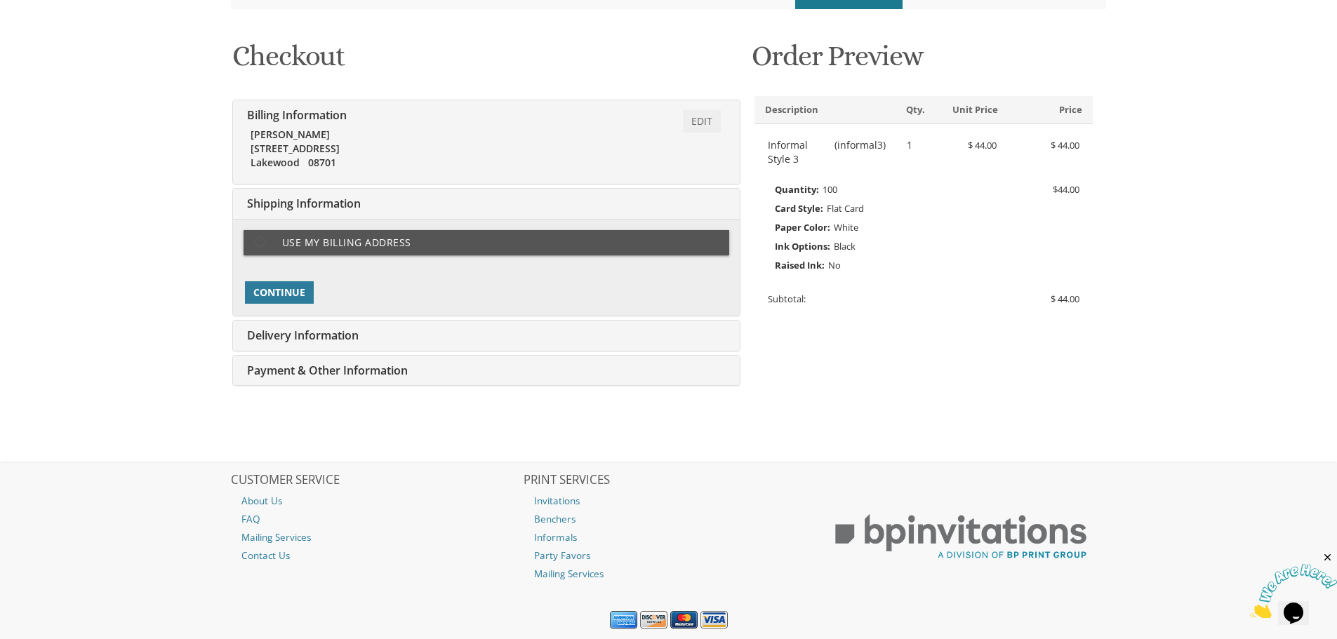
scroll to position [224, 0]
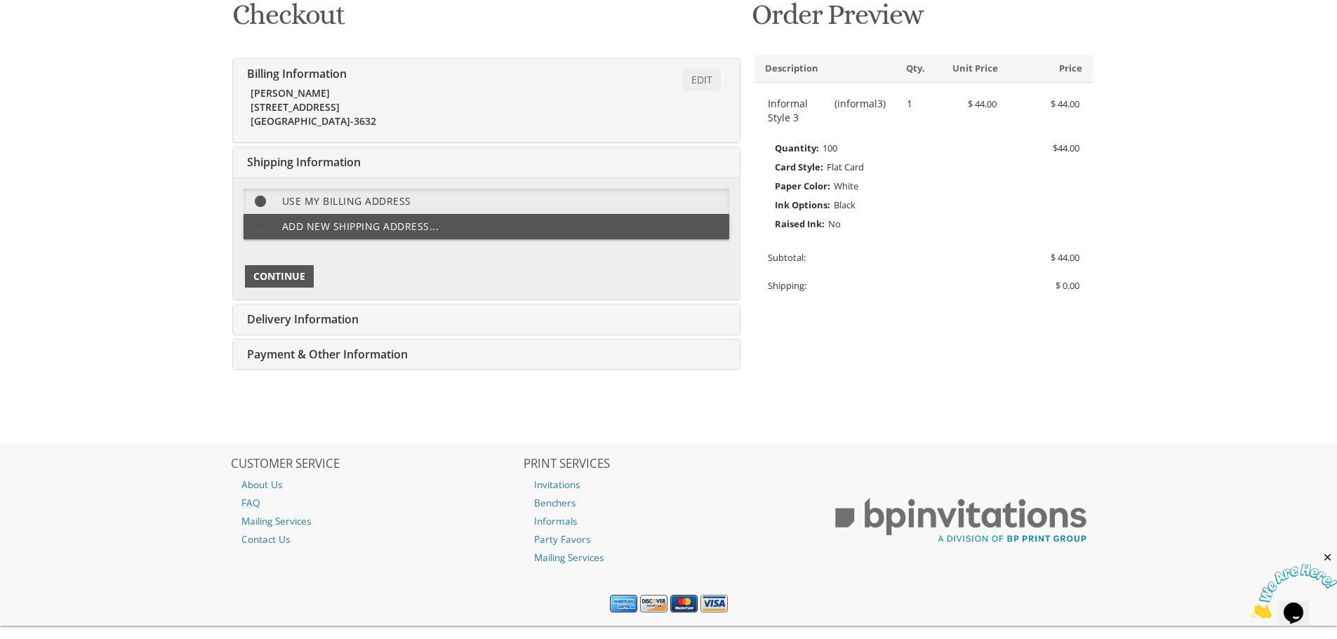
click at [274, 274] on span "Continue" at bounding box center [279, 277] width 52 height 14
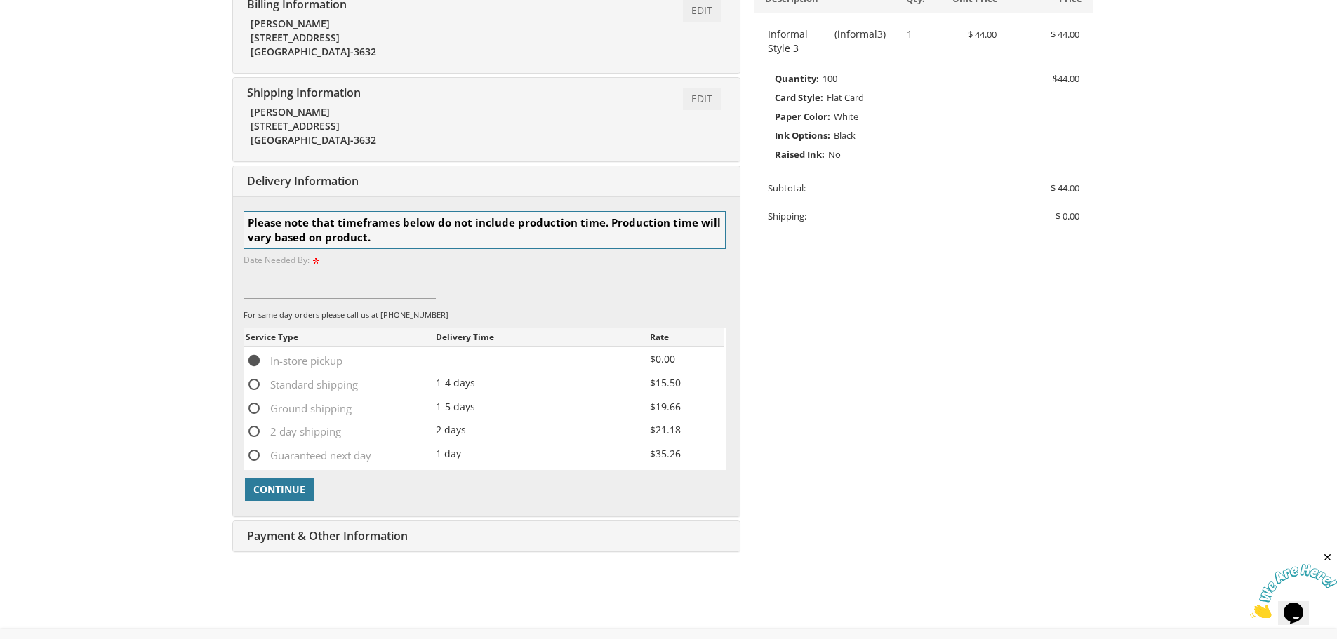
scroll to position [83, 0]
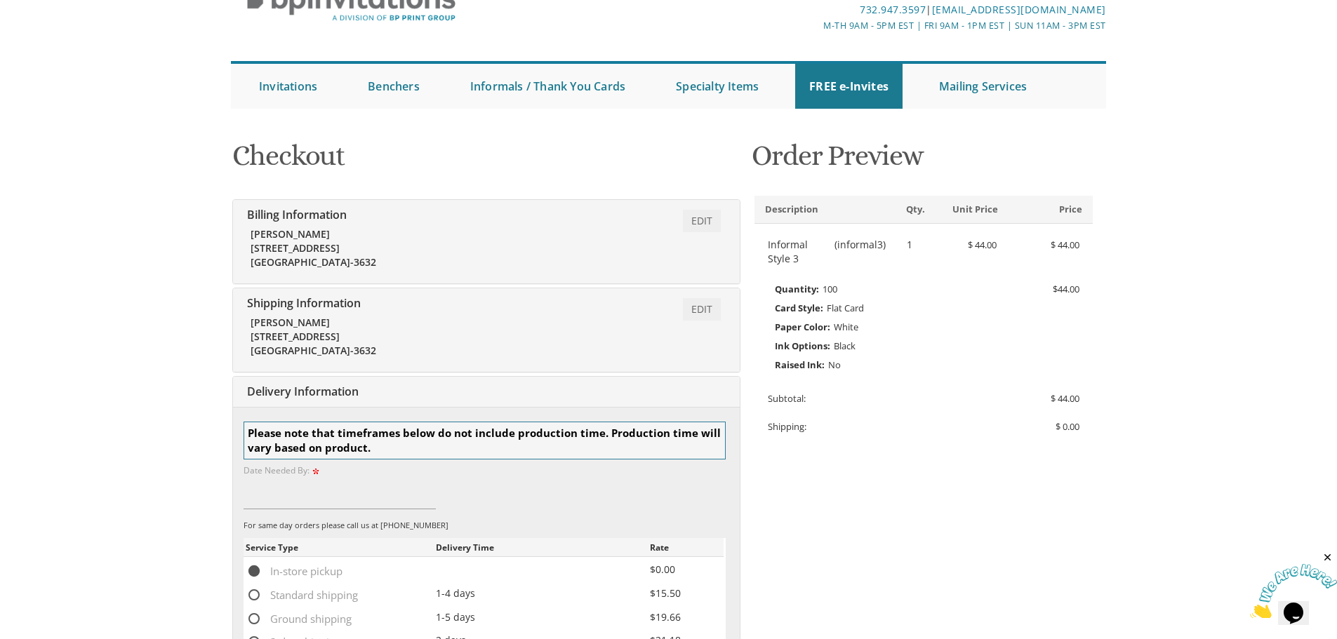
drag, startPoint x: 277, startPoint y: 249, endPoint x: 288, endPoint y: 267, distance: 20.5
click at [277, 249] on div "Asher Zelinger 522 STIRLING AVE LAKEWOOD NJ 08701-3632" at bounding box center [372, 248] width 243 height 42
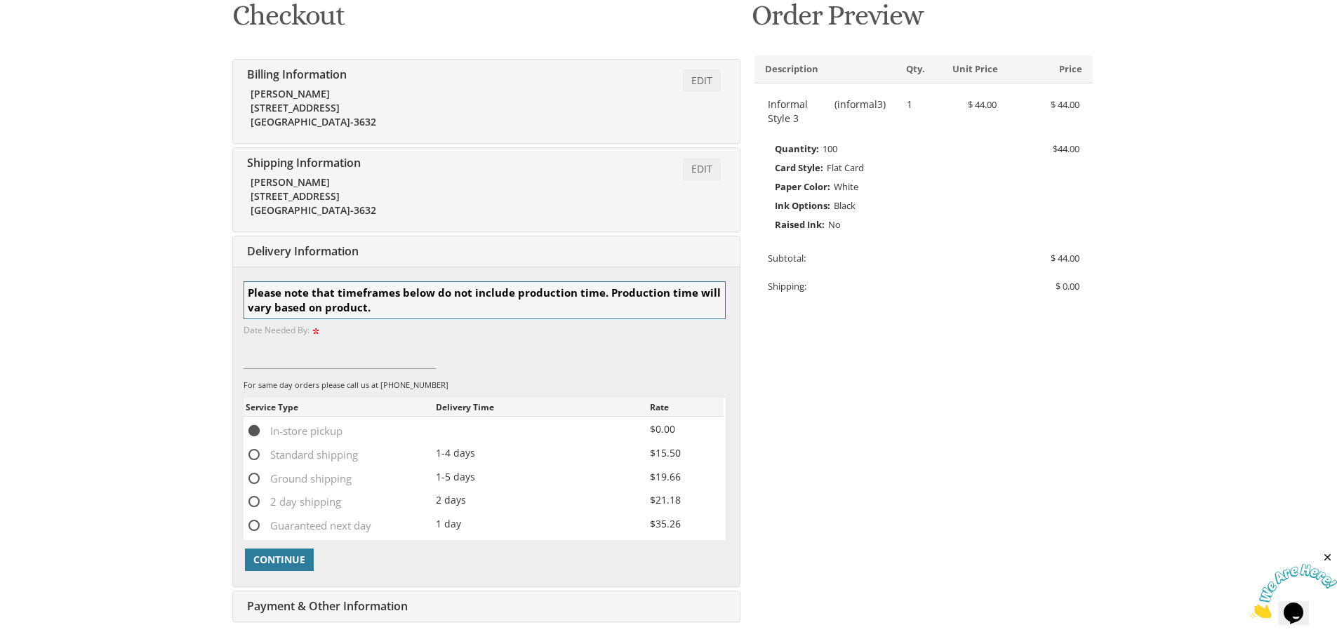
scroll to position [0, 0]
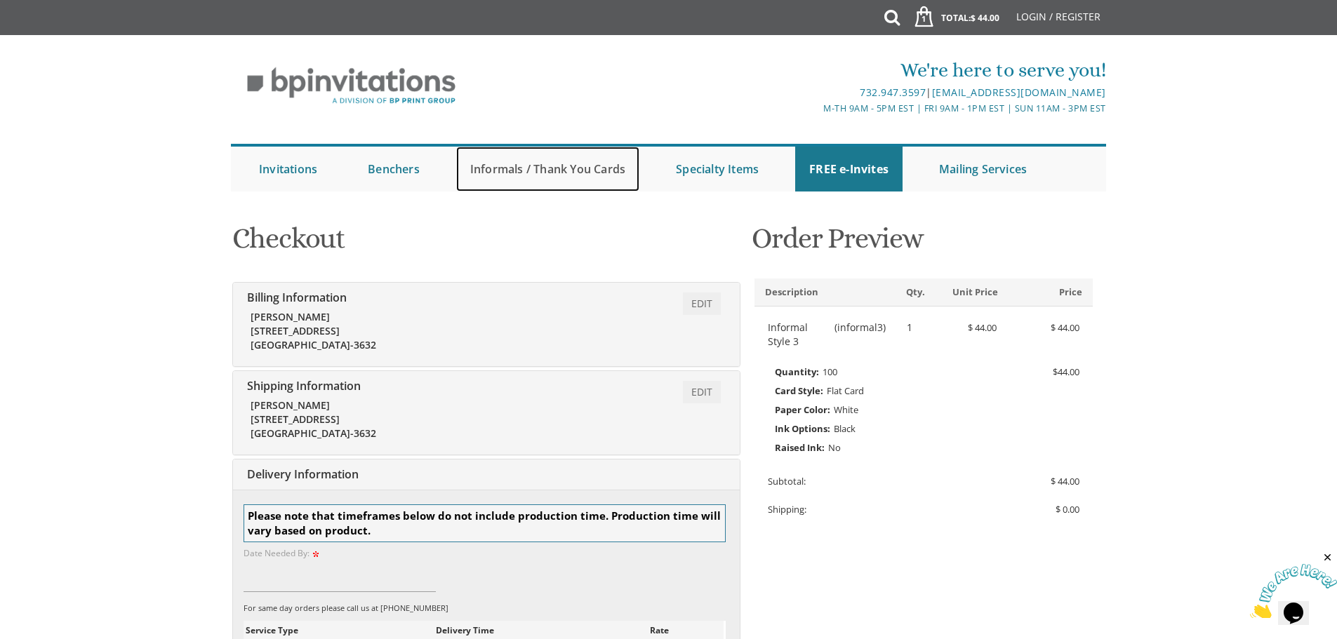
click at [572, 178] on link "Informals / Thank You Cards" at bounding box center [547, 169] width 183 height 45
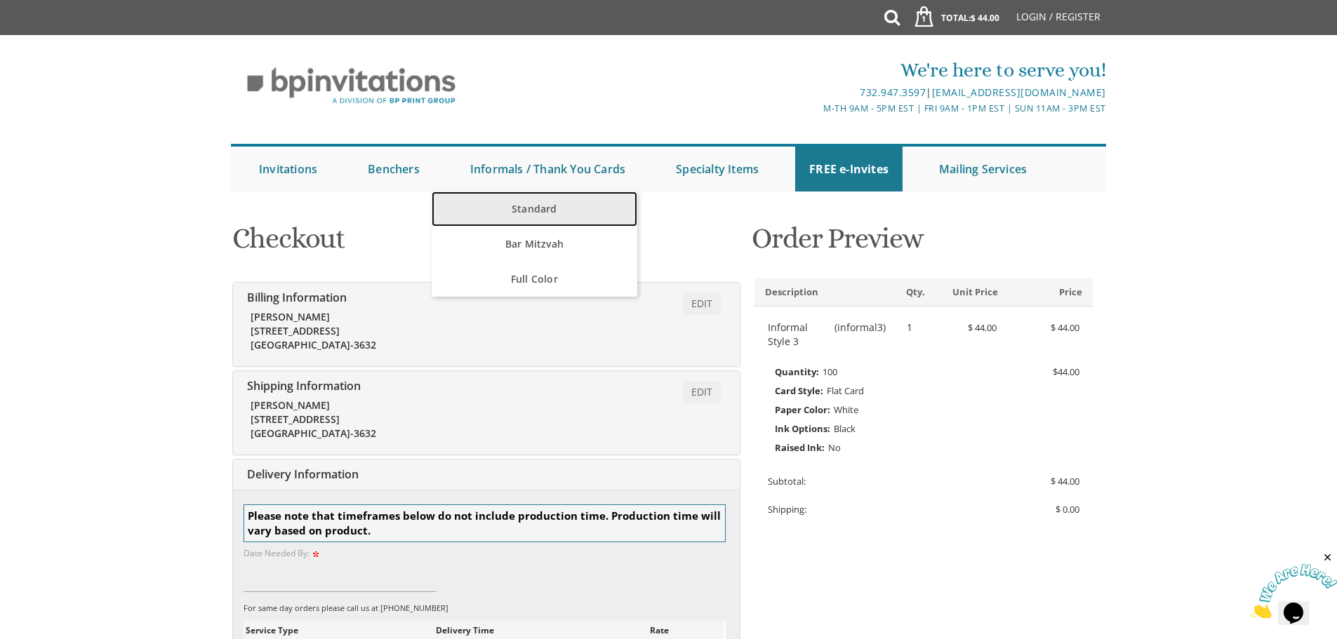
click at [545, 212] on link "Standard" at bounding box center [535, 209] width 206 height 35
click at [545, 206] on link "Standard" at bounding box center [535, 209] width 206 height 35
click at [533, 201] on link "Standard" at bounding box center [535, 209] width 206 height 35
click at [519, 220] on link "Standard" at bounding box center [535, 209] width 206 height 35
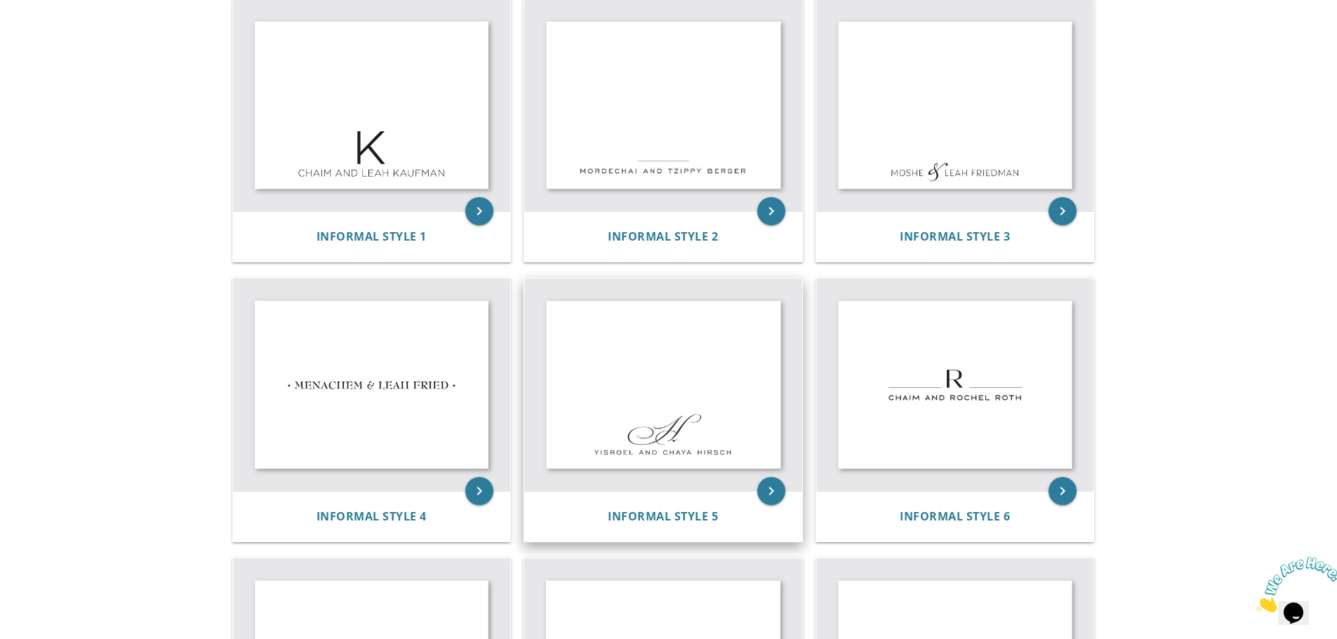
scroll to position [211, 0]
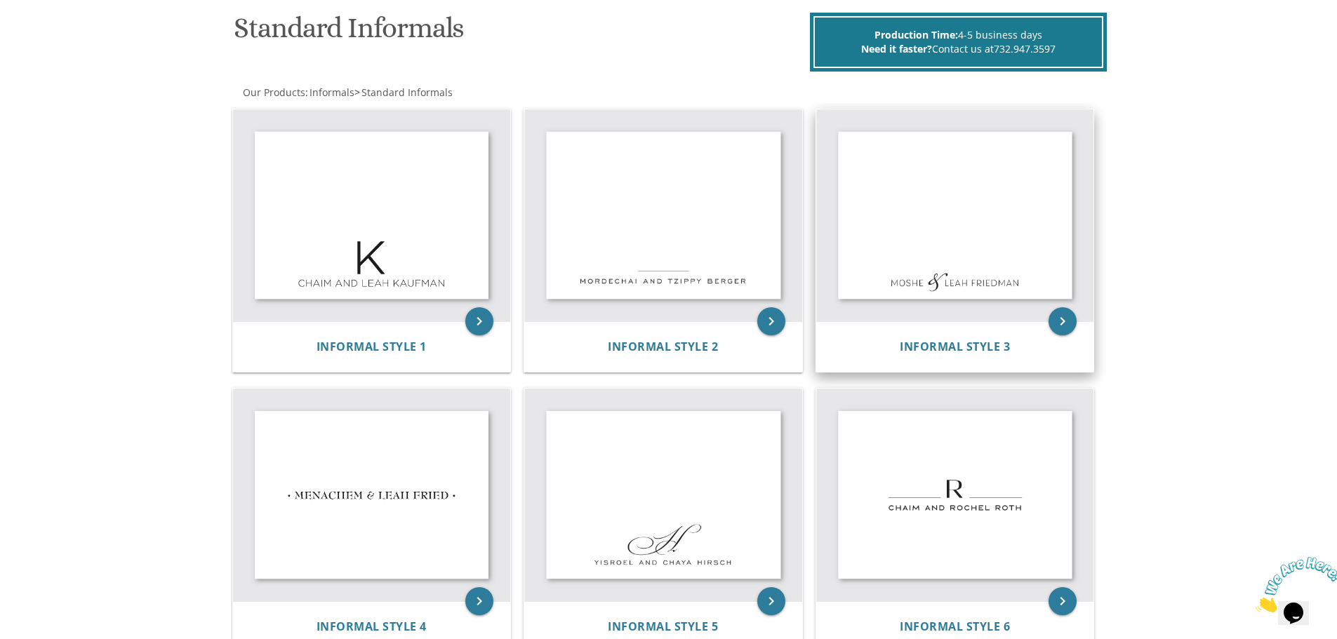
click at [873, 257] on img at bounding box center [955, 216] width 278 height 213
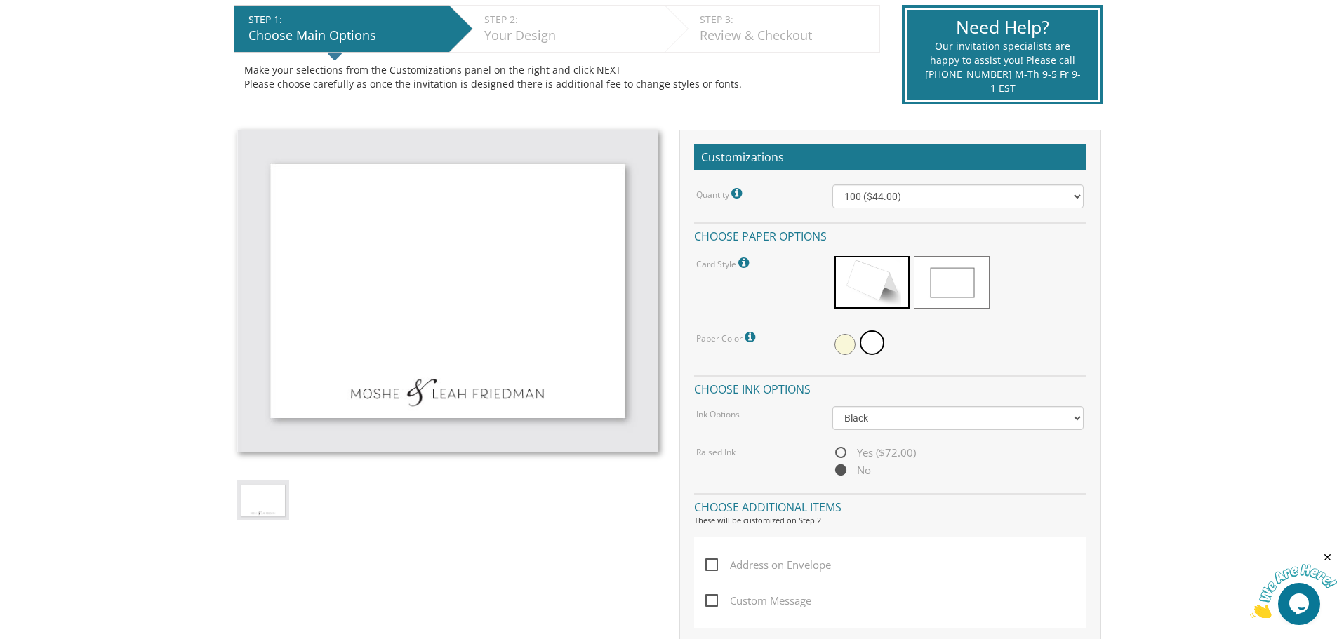
scroll to position [351, 0]
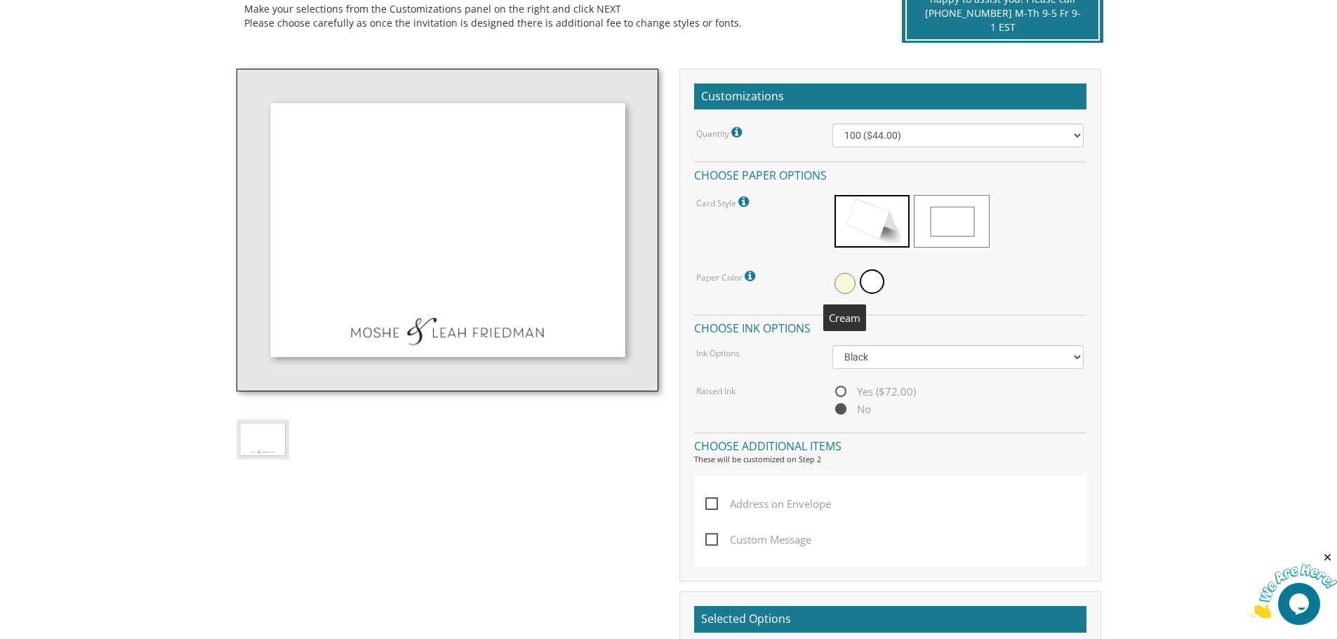
click at [844, 279] on span at bounding box center [845, 283] width 21 height 21
click at [875, 281] on span at bounding box center [873, 283] width 21 height 21
click at [854, 283] on span at bounding box center [845, 283] width 21 height 21
click at [873, 281] on span at bounding box center [873, 283] width 21 height 21
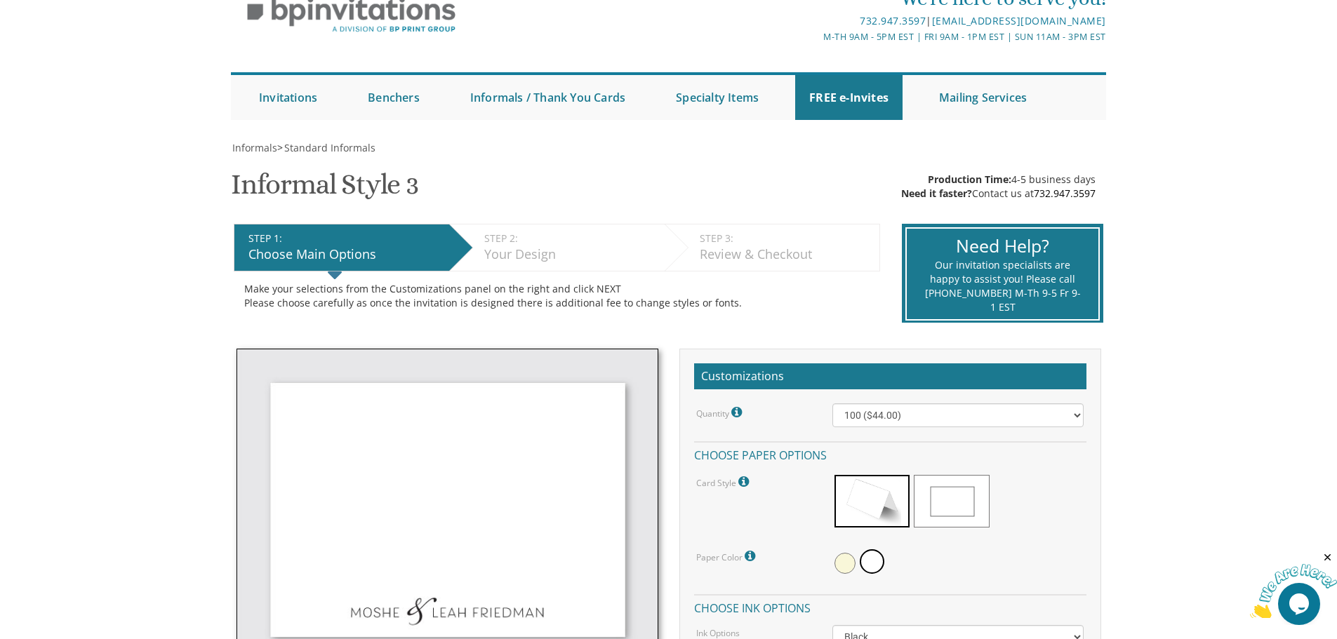
scroll to position [0, 0]
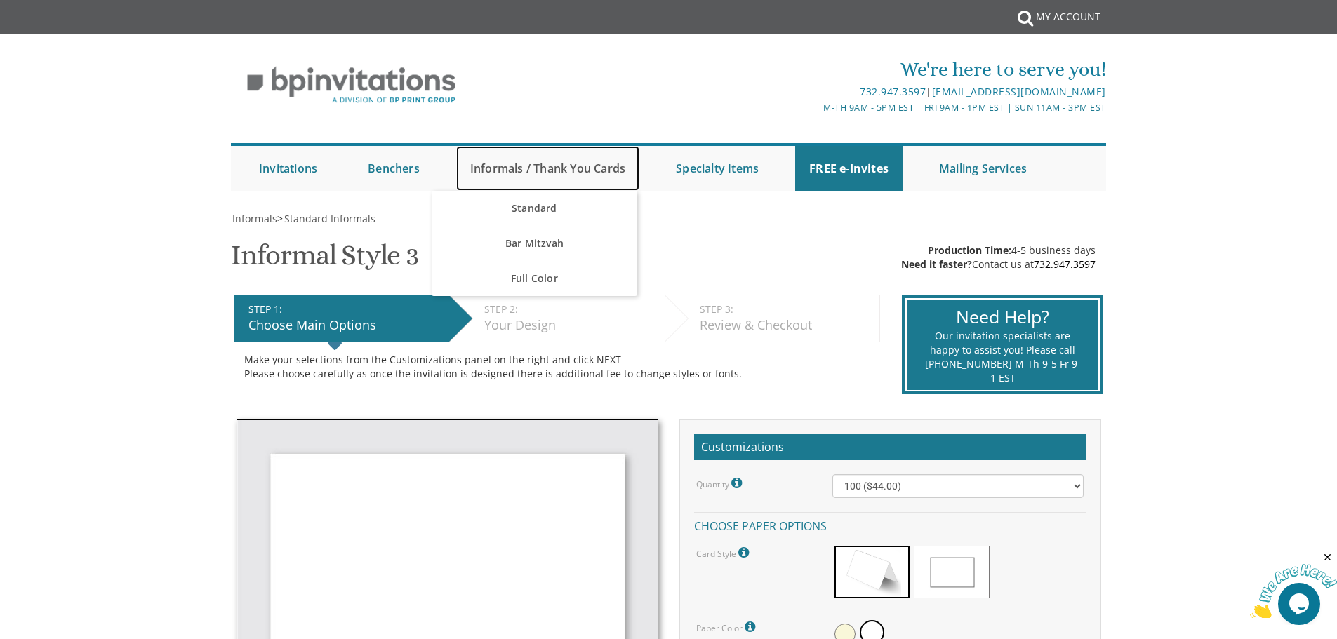
click at [531, 164] on link "Informals / Thank You Cards" at bounding box center [547, 168] width 183 height 45
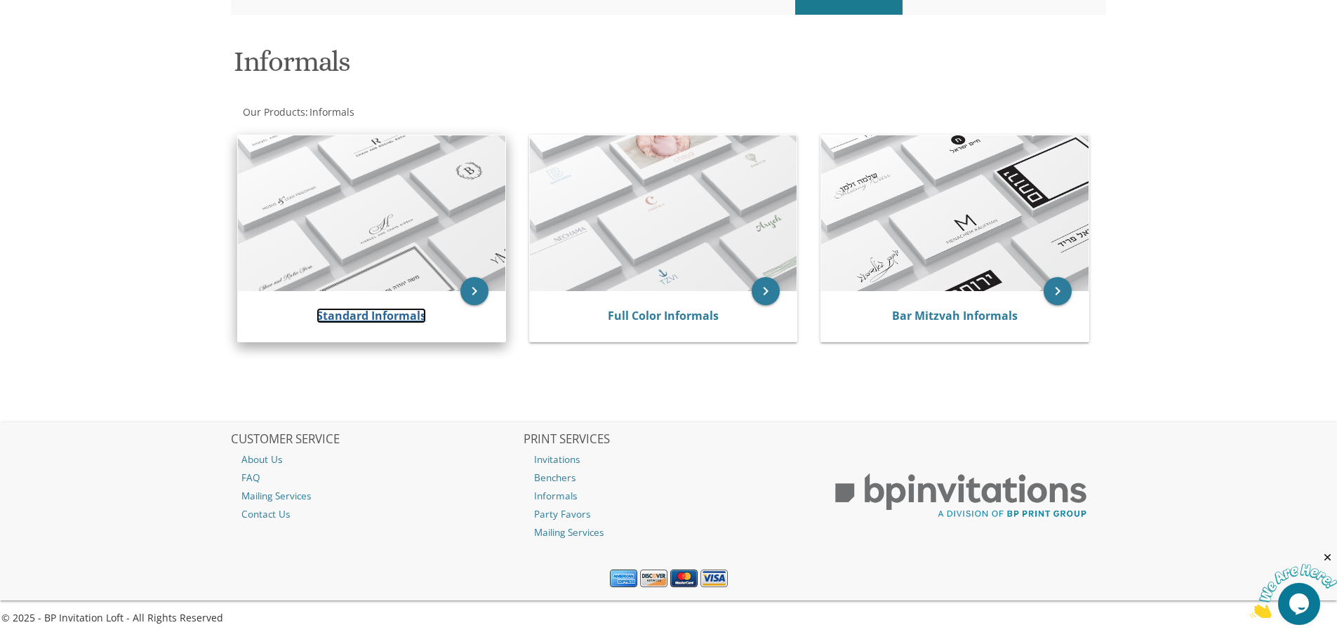
click at [361, 308] on link "Standard Informals" at bounding box center [372, 315] width 110 height 15
click at [360, 308] on link "Standard Informals" at bounding box center [372, 315] width 110 height 15
click at [362, 316] on link "Standard Informals" at bounding box center [372, 315] width 110 height 15
click at [336, 176] on img at bounding box center [371, 213] width 267 height 156
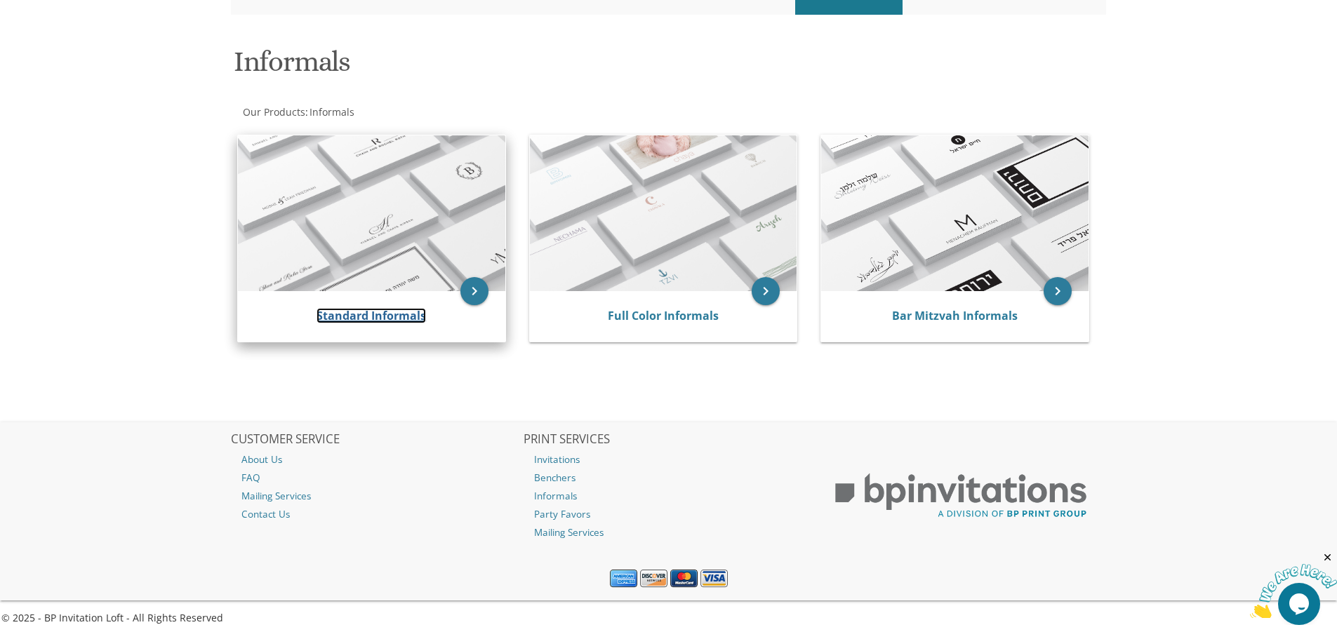
click at [378, 314] on link "Standard Informals" at bounding box center [372, 315] width 110 height 15
click at [477, 298] on icon "keyboard_arrow_right" at bounding box center [474, 291] width 28 height 28
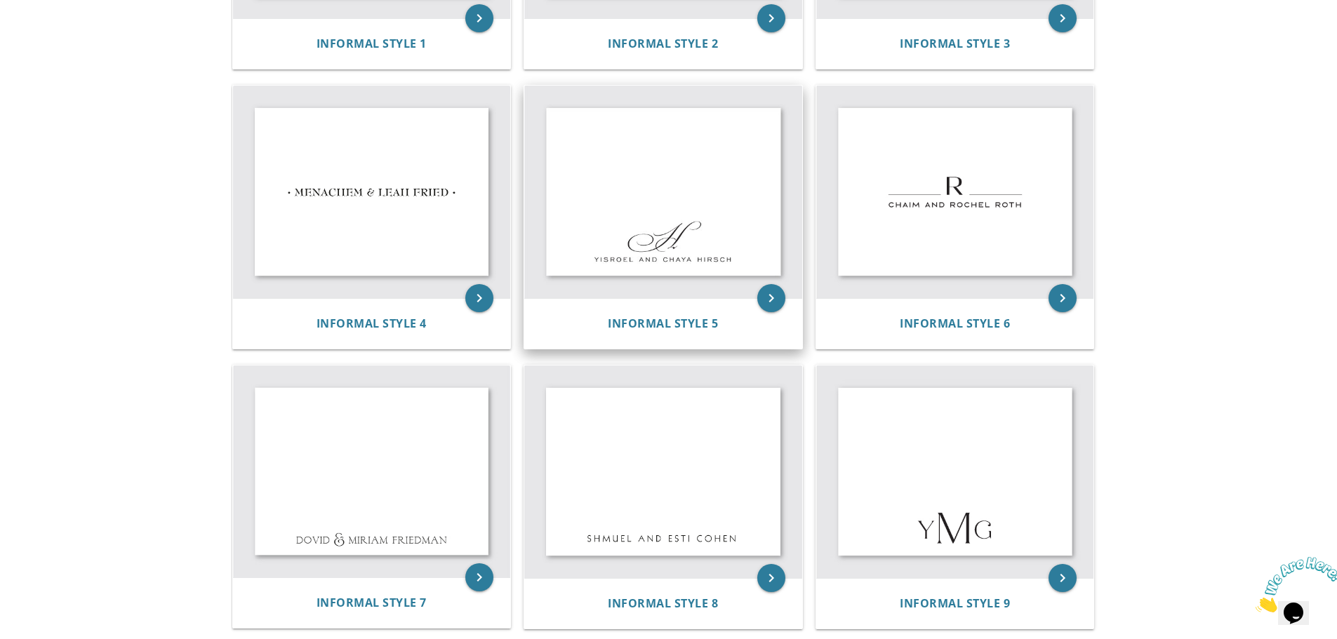
scroll to position [211, 0]
